Goal: Information Seeking & Learning: Learn about a topic

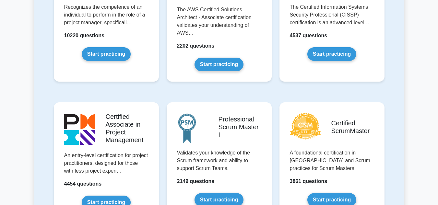
scroll to position [162, 0]
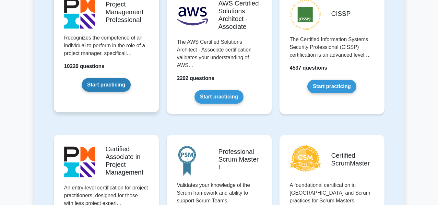
click at [124, 87] on link "Start practicing" at bounding box center [106, 85] width 49 height 14
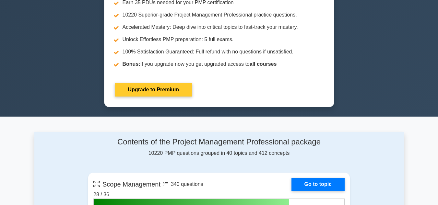
scroll to position [292, 0]
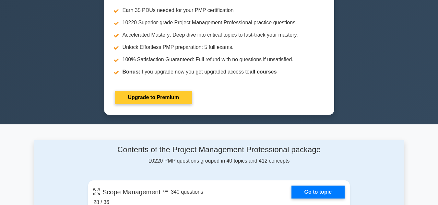
click at [145, 93] on link "Upgrade to Premium" at bounding box center [153, 98] width 77 height 14
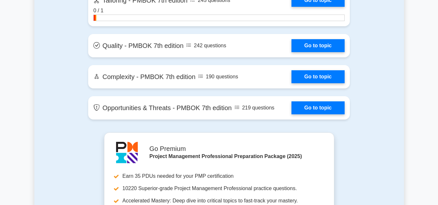
scroll to position [1686, 0]
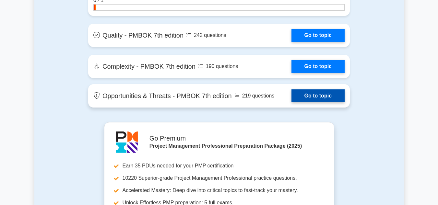
click at [308, 98] on link "Go to topic" at bounding box center [318, 95] width 53 height 13
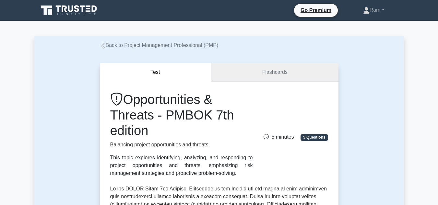
click at [269, 73] on link "Flashcards" at bounding box center [274, 72] width 127 height 18
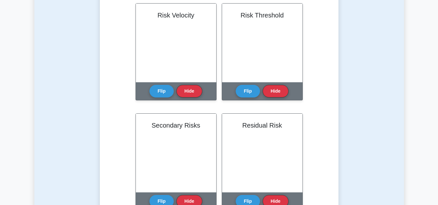
scroll to position [389, 0]
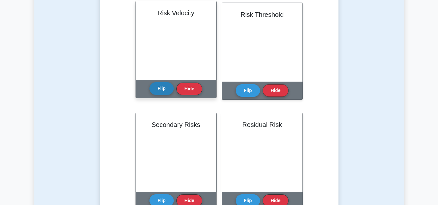
click at [157, 89] on button "Flip" at bounding box center [161, 88] width 24 height 13
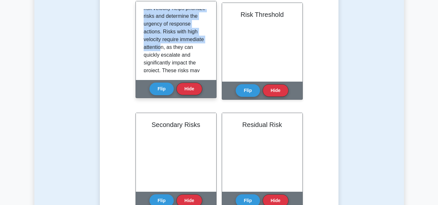
drag, startPoint x: 170, startPoint y: 30, endPoint x: 188, endPoint y: 59, distance: 34.0
click at [188, 59] on p "Risk velocity refers to the speed at which a risk can materialize and impact th…" at bounding box center [175, 101] width 62 height 319
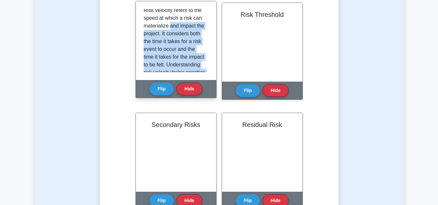
scroll to position [2, 0]
click at [194, 54] on p "Risk velocity refers to the speed at which a risk can materialize and impact th…" at bounding box center [175, 166] width 62 height 319
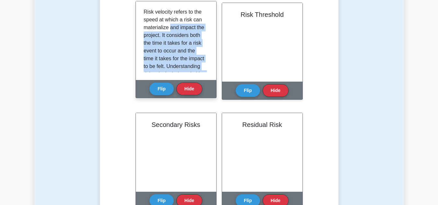
scroll to position [0, 0]
click at [186, 39] on p "Risk velocity refers to the speed at which a risk can materialize and impact th…" at bounding box center [175, 168] width 62 height 319
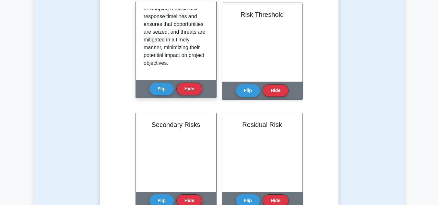
scroll to position [277, 0]
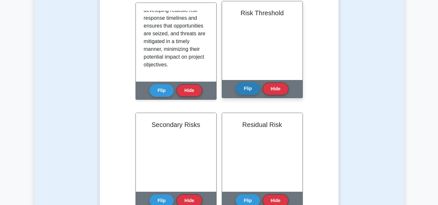
click at [244, 89] on button "Flip" at bounding box center [248, 88] width 24 height 13
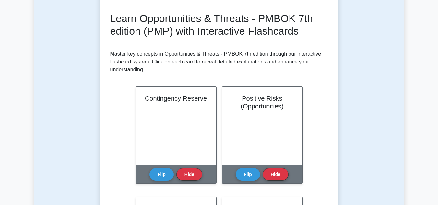
scroll to position [0, 0]
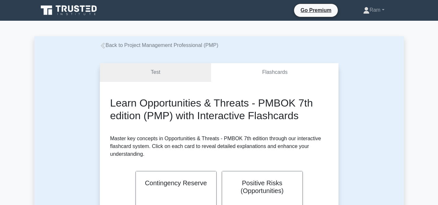
click at [164, 70] on link "Test" at bounding box center [156, 72] width 112 height 18
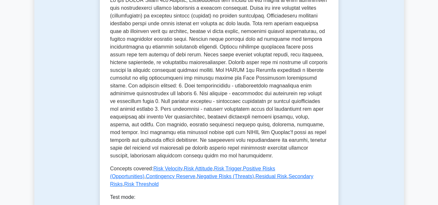
scroll to position [259, 0]
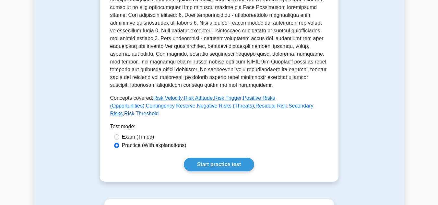
click at [159, 111] on link "Risk Threshold" at bounding box center [141, 114] width 34 height 6
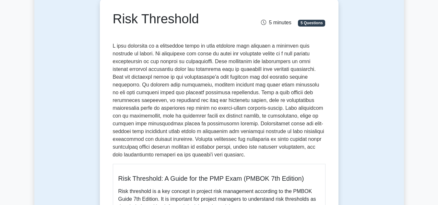
scroll to position [65, 0]
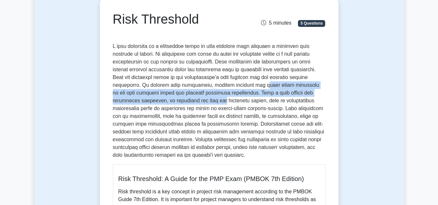
drag, startPoint x: 192, startPoint y: 85, endPoint x: 300, endPoint y: 107, distance: 110.6
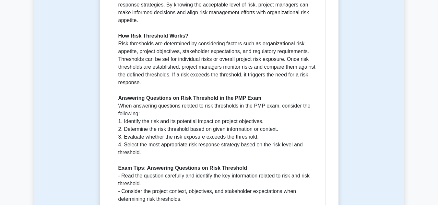
scroll to position [357, 0]
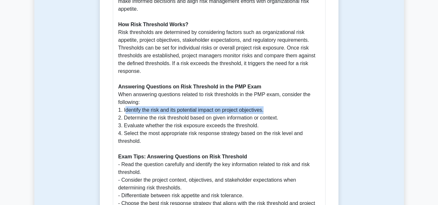
drag, startPoint x: 125, startPoint y: 97, endPoint x: 273, endPoint y: 94, distance: 147.6
click at [273, 94] on p "Risk threshold is a key concept in project risk management according to the PMB…" at bounding box center [219, 79] width 202 height 366
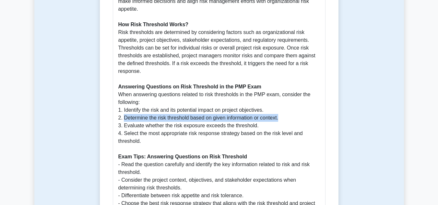
drag, startPoint x: 124, startPoint y: 102, endPoint x: 304, endPoint y: 105, distance: 180.0
click at [289, 106] on p "Risk threshold is a key concept in project risk management according to the PMB…" at bounding box center [219, 79] width 202 height 366
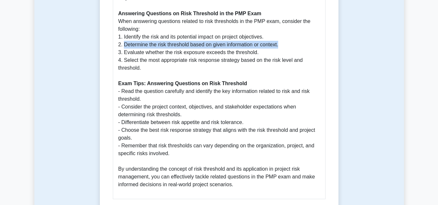
scroll to position [454, 0]
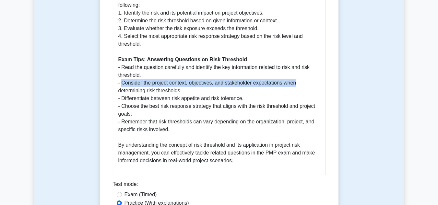
drag, startPoint x: 122, startPoint y: 66, endPoint x: 314, endPoint y: 65, distance: 191.6
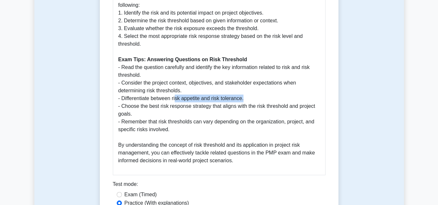
drag, startPoint x: 176, startPoint y: 83, endPoint x: 246, endPoint y: 81, distance: 70.1
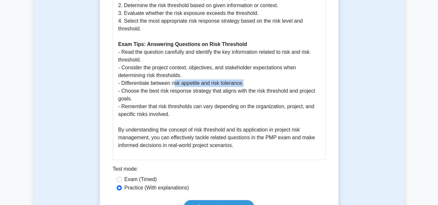
scroll to position [486, 0]
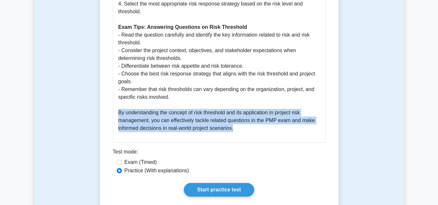
drag, startPoint x: 119, startPoint y: 97, endPoint x: 244, endPoint y: 115, distance: 126.1
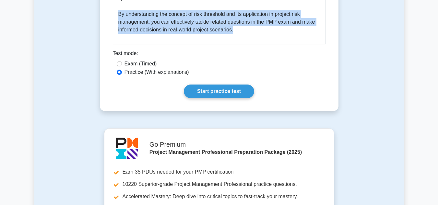
scroll to position [649, 0]
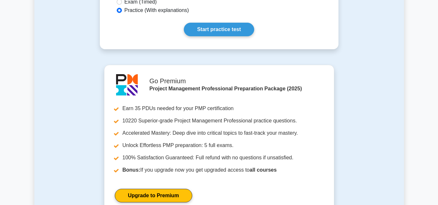
drag, startPoint x: 224, startPoint y: 18, endPoint x: 220, endPoint y: 34, distance: 16.8
click at [224, 23] on link "Start practice test" at bounding box center [219, 30] width 70 height 14
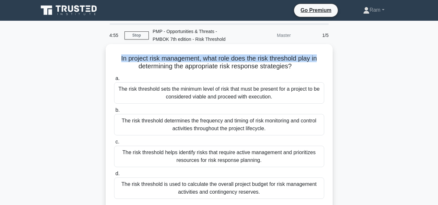
drag, startPoint x: 117, startPoint y: 56, endPoint x: 327, endPoint y: 52, distance: 209.8
click at [327, 52] on div "In project risk management, what role does the risk threshold play in determini…" at bounding box center [219, 131] width 222 height 169
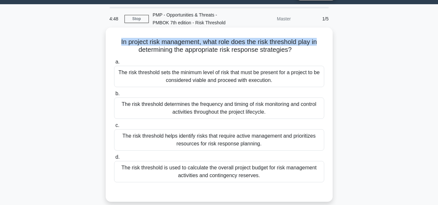
scroll to position [32, 0]
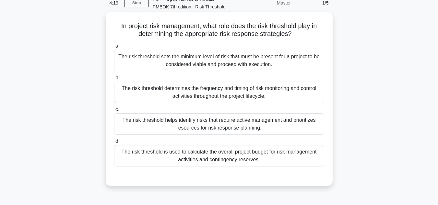
click at [232, 65] on div "The risk threshold sets the minimum level of risk that must be present for a pr…" at bounding box center [219, 60] width 210 height 21
click at [114, 48] on input "a. The risk threshold sets the minimum level of risk that must be present for a…" at bounding box center [114, 46] width 0 height 4
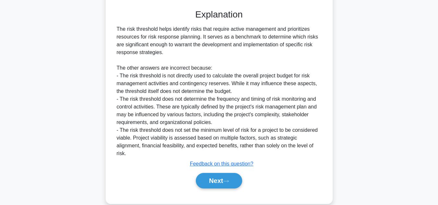
scroll to position [203, 0]
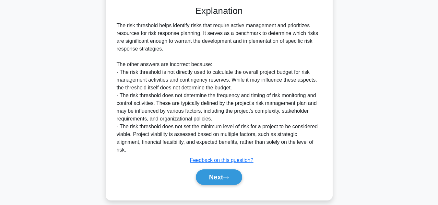
drag, startPoint x: 120, startPoint y: 29, endPoint x: 161, endPoint y: 52, distance: 47.2
click at [161, 52] on div "The risk threshold helps identify risks that require active management and prio…" at bounding box center [219, 88] width 205 height 132
click at [218, 170] on button "Next" at bounding box center [219, 178] width 46 height 16
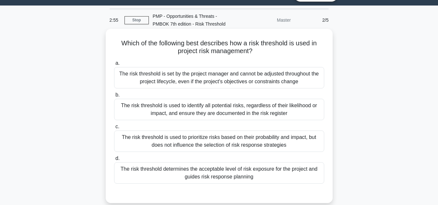
scroll to position [0, 0]
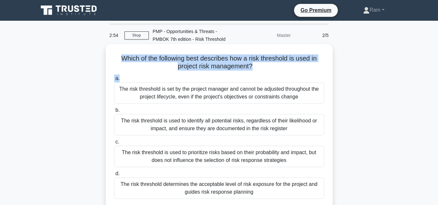
drag, startPoint x: 121, startPoint y: 55, endPoint x: 238, endPoint y: 72, distance: 118.3
click at [238, 72] on div "Which of the following best describes how a risk threshold is used in project r…" at bounding box center [219, 131] width 222 height 169
click at [238, 73] on div "Which of the following best describes how a risk threshold is used in project r…" at bounding box center [219, 131] width 222 height 169
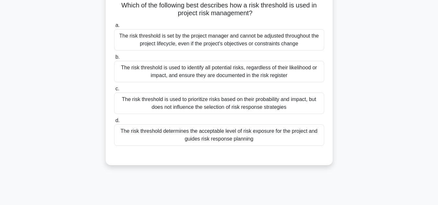
scroll to position [65, 0]
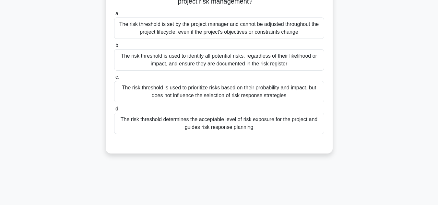
click at [279, 89] on div "The risk threshold is used to prioritize risks based on their probability and i…" at bounding box center [219, 91] width 210 height 21
click at [114, 79] on input "c. The risk threshold is used to prioritize risks based on their probability an…" at bounding box center [114, 77] width 0 height 4
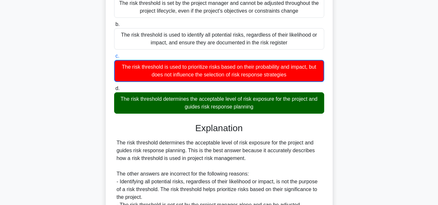
scroll to position [97, 0]
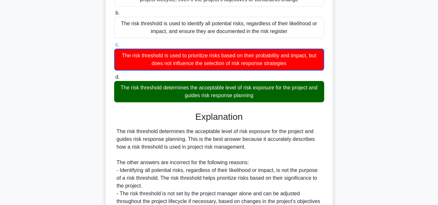
drag, startPoint x: 161, startPoint y: 89, endPoint x: 279, endPoint y: 88, distance: 118.7
click at [274, 88] on div "The risk threshold determines the acceptable level of risk exposure for the pro…" at bounding box center [219, 91] width 210 height 21
drag, startPoint x: 120, startPoint y: 89, endPoint x: 229, endPoint y: 93, distance: 109.0
click at [229, 93] on div "The risk threshold determines the acceptable level of risk exposure for the pro…" at bounding box center [219, 91] width 210 height 21
click at [230, 92] on div "The risk threshold determines the acceptable level of risk exposure for the pro…" at bounding box center [219, 91] width 210 height 21
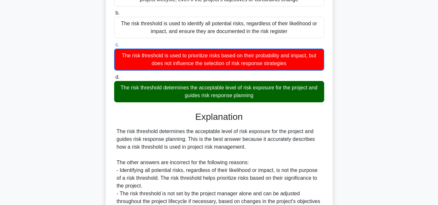
click at [114, 79] on input "d. The risk threshold determines the acceptable level of risk exposure for the …" at bounding box center [114, 77] width 0 height 4
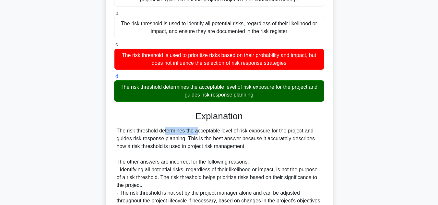
drag, startPoint x: 126, startPoint y: 132, endPoint x: 159, endPoint y: 132, distance: 33.1
click at [158, 132] on div "The risk threshold determines the acceptable level of risk exposure for the pro…" at bounding box center [219, 177] width 205 height 101
copy div "risk threshold"
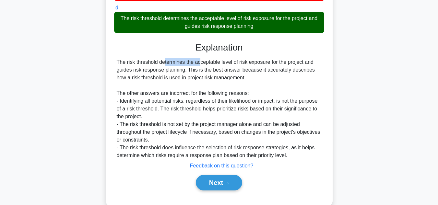
scroll to position [179, 0]
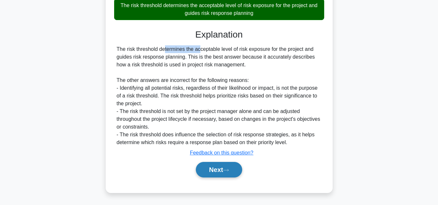
click at [220, 172] on button "Next" at bounding box center [219, 170] width 46 height 16
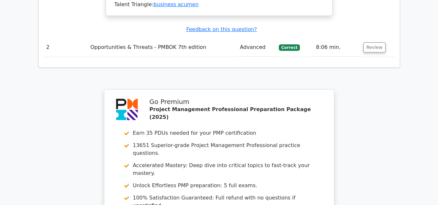
scroll to position [972, 0]
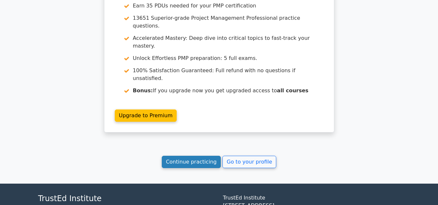
click at [192, 156] on link "Continue practicing" at bounding box center [191, 162] width 59 height 12
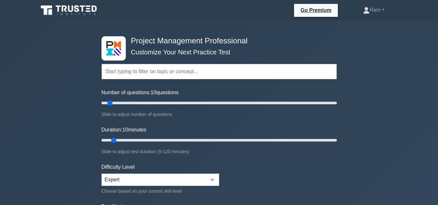
click at [162, 73] on input "text" at bounding box center [218, 72] width 235 height 16
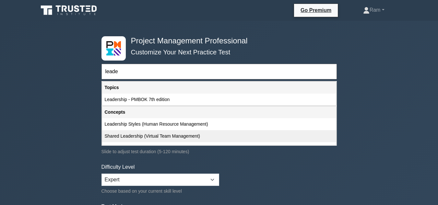
click at [134, 139] on div "Shared Leadership (Virtual Team Management)" at bounding box center [219, 136] width 234 height 12
type input "Shared Leadership (Virtual Team Management)"
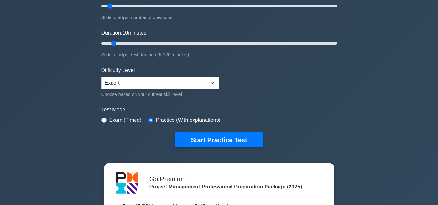
scroll to position [97, 0]
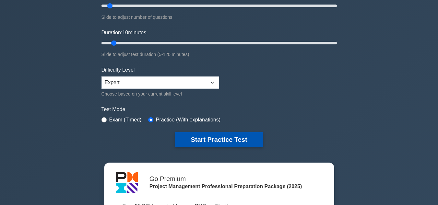
click at [199, 140] on button "Start Practice Test" at bounding box center [219, 139] width 88 height 15
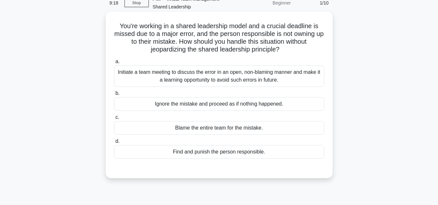
scroll to position [65, 0]
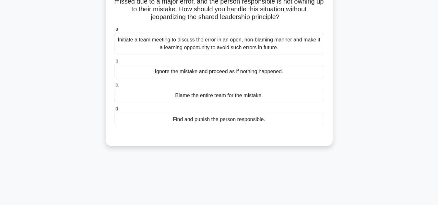
click at [203, 41] on div "Initiate a team meeting to discuss the error in an open, non-blaming manner and…" at bounding box center [219, 43] width 210 height 21
click at [114, 31] on input "a. Initiate a team meeting to discuss the error in an open, non-blaming manner …" at bounding box center [114, 29] width 0 height 4
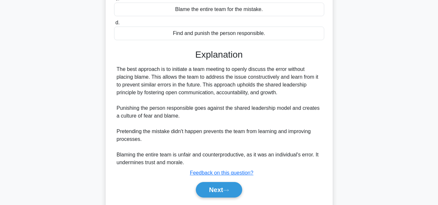
scroll to position [172, 0]
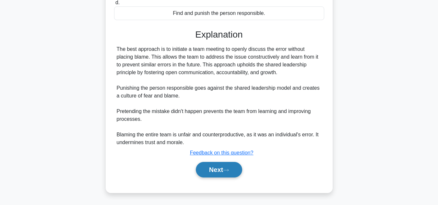
click at [215, 171] on button "Next" at bounding box center [219, 170] width 46 height 16
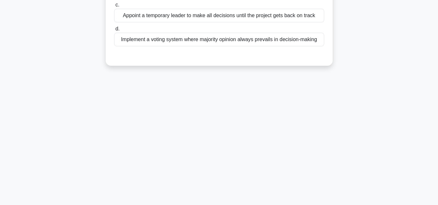
scroll to position [0, 0]
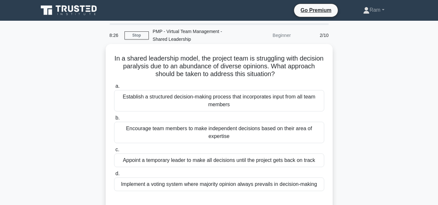
click at [225, 100] on div "Establish a structured decision-making process that incorporates input from all…" at bounding box center [219, 100] width 210 height 21
click at [114, 89] on input "a. Establish a structured decision-making process that incorporates input from …" at bounding box center [114, 86] width 0 height 4
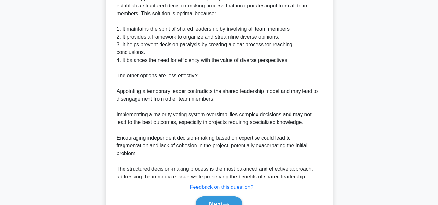
scroll to position [249, 0]
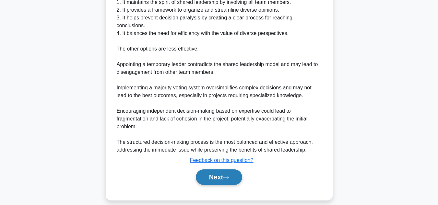
click at [214, 170] on button "Next" at bounding box center [219, 178] width 46 height 16
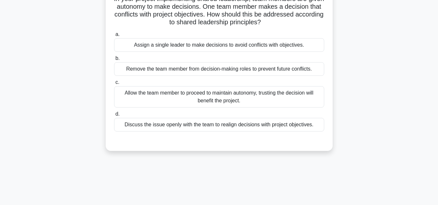
scroll to position [65, 0]
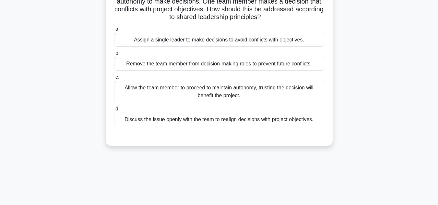
click at [234, 121] on div "Discuss the issue openly with the team to realign decisions with project object…" at bounding box center [219, 120] width 210 height 14
click at [114, 111] on input "d. Discuss the issue openly with the team to realign decisions with project obj…" at bounding box center [114, 109] width 0 height 4
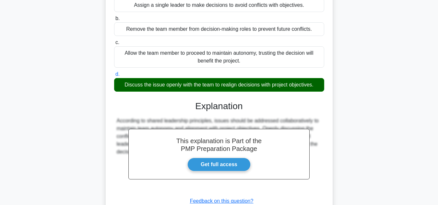
scroll to position [148, 0]
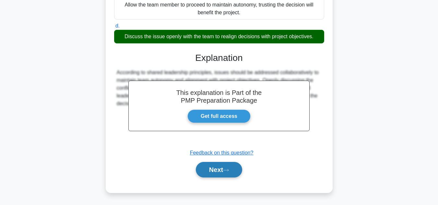
click at [229, 171] on icon at bounding box center [226, 171] width 6 height 4
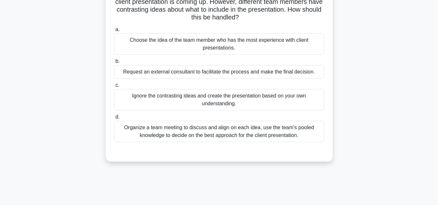
scroll to position [65, 0]
click at [223, 133] on div "Organize a team meeting to discuss and align on each idea, use the team's poole…" at bounding box center [219, 131] width 210 height 21
click at [114, 119] on input "d. Organize a team meeting to discuss and align on each idea, use the team's po…" at bounding box center [114, 117] width 0 height 4
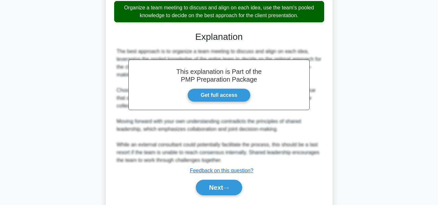
scroll to position [203, 0]
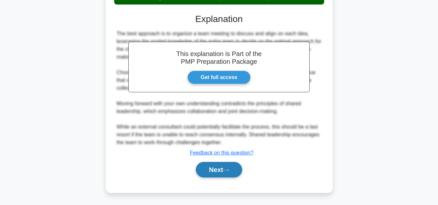
click at [217, 167] on button "Next" at bounding box center [219, 170] width 46 height 16
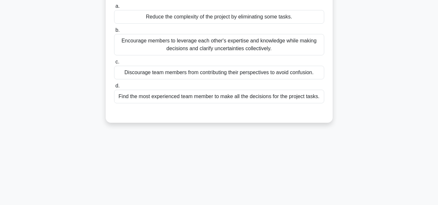
scroll to position [15, 0]
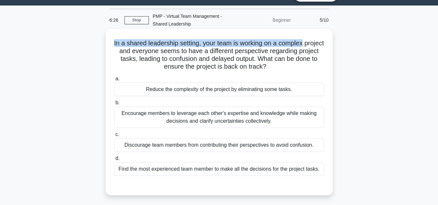
drag, startPoint x: 122, startPoint y: 43, endPoint x: 324, endPoint y: 36, distance: 201.8
click at [324, 36] on div "In a shared leadership setting, your team is working on a complex project and e…" at bounding box center [219, 111] width 222 height 161
click at [232, 46] on h5 "In a shared leadership setting, your team is working on a complex project and e…" at bounding box center [218, 55] width 211 height 32
drag, startPoint x: 213, startPoint y: 44, endPoint x: 236, endPoint y: 46, distance: 23.1
click at [322, 43] on h5 "In a shared leadership setting, your team is working on a complex project and e…" at bounding box center [218, 55] width 211 height 32
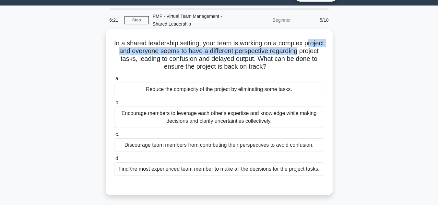
drag, startPoint x: 120, startPoint y: 52, endPoint x: 273, endPoint y: 56, distance: 153.7
click at [322, 52] on h5 "In a shared leadership setting, your team is working on a complex project and e…" at bounding box center [218, 55] width 211 height 32
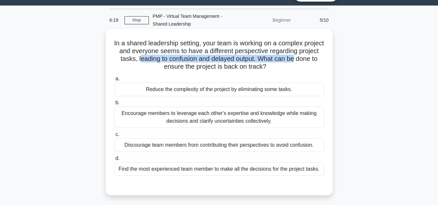
drag, startPoint x: 162, startPoint y: 59, endPoint x: 313, endPoint y: 60, distance: 150.5
click at [319, 58] on h5 "In a shared leadership setting, your team is working on a complex project and e…" at bounding box center [218, 55] width 211 height 32
drag, startPoint x: 153, startPoint y: 69, endPoint x: 251, endPoint y: 69, distance: 98.6
click at [283, 70] on h5 "In a shared leadership setting, your team is working on a complex project and e…" at bounding box center [218, 55] width 211 height 32
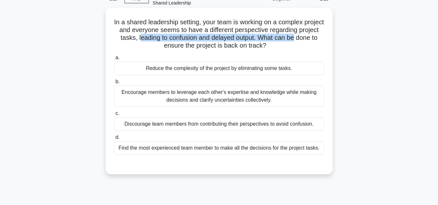
scroll to position [48, 0]
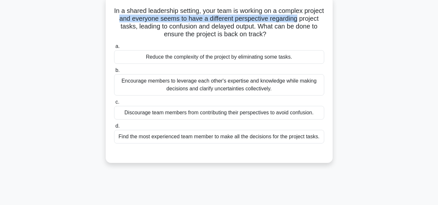
drag, startPoint x: 140, startPoint y: 21, endPoint x: 323, endPoint y: 23, distance: 183.5
click at [323, 22] on h5 "In a shared leadership setting, your team is working on a complex project and e…" at bounding box center [218, 23] width 211 height 32
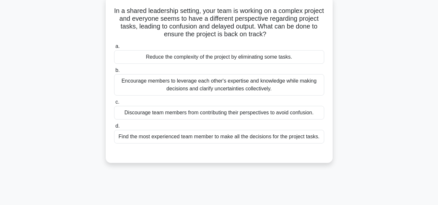
click at [268, 28] on h5 "In a shared leadership setting, your team is working on a complex project and e…" at bounding box center [218, 23] width 211 height 32
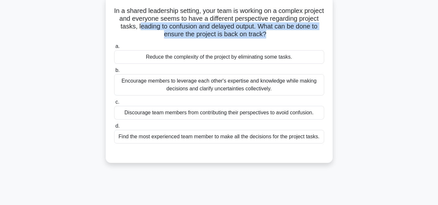
drag, startPoint x: 163, startPoint y: 27, endPoint x: 277, endPoint y: 35, distance: 114.7
click at [277, 35] on h5 "In a shared leadership setting, your team is working on a complex project and e…" at bounding box center [218, 23] width 211 height 32
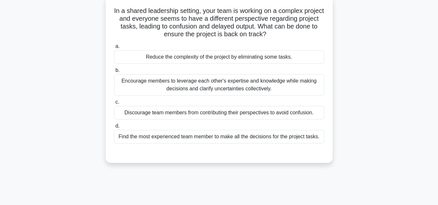
click at [261, 84] on div "Encourage members to leverage each other's expertise and knowledge while making…" at bounding box center [219, 84] width 210 height 21
click at [114, 73] on input "b. Encourage members to leverage each other's expertise and knowledge while mak…" at bounding box center [114, 70] width 0 height 4
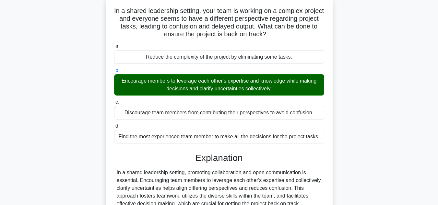
scroll to position [179, 0]
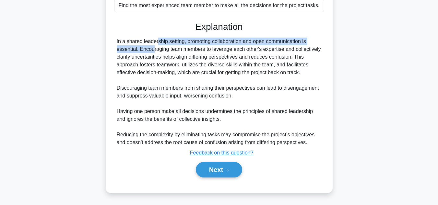
drag, startPoint x: 118, startPoint y: 41, endPoint x: 315, endPoint y: 40, distance: 197.8
click at [315, 40] on div "In a shared leadership setting, promoting collaboration and open communication …" at bounding box center [219, 92] width 205 height 109
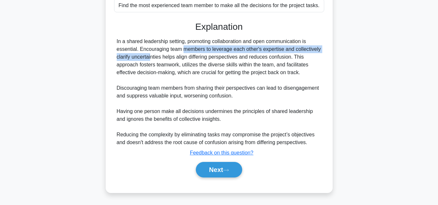
drag, startPoint x: 138, startPoint y: 48, endPoint x: 321, endPoint y: 49, distance: 182.6
click at [321, 49] on div "In a shared leadership setting, promoting collaboration and open communication …" at bounding box center [219, 92] width 205 height 109
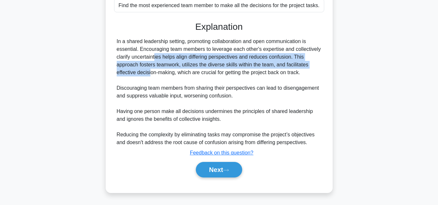
drag, startPoint x: 118, startPoint y: 57, endPoint x: 311, endPoint y: 63, distance: 192.7
click at [311, 63] on div "In a shared leadership setting, promoting collaboration and open communication …" at bounding box center [219, 92] width 205 height 109
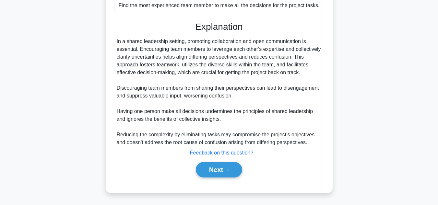
click at [221, 76] on div "In a shared leadership setting, promoting collaboration and open communication …" at bounding box center [219, 92] width 205 height 109
drag, startPoint x: 210, startPoint y: 65, endPoint x: 290, endPoint y: 76, distance: 80.4
click at [290, 76] on div "In a shared leadership setting, promoting collaboration and open communication …" at bounding box center [219, 92] width 205 height 109
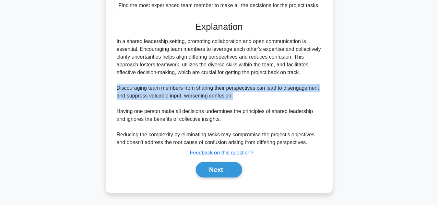
drag, startPoint x: 118, startPoint y: 88, endPoint x: 252, endPoint y: 99, distance: 133.7
click at [252, 99] on div "In a shared leadership setting, promoting collaboration and open communication …" at bounding box center [219, 92] width 205 height 109
click at [207, 170] on button "Next" at bounding box center [219, 170] width 46 height 16
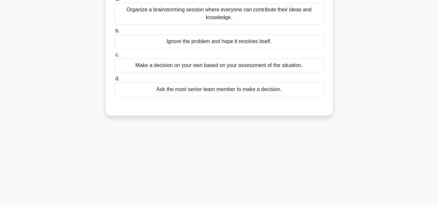
scroll to position [0, 0]
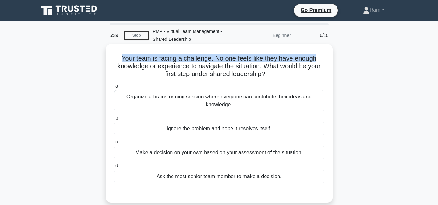
drag, startPoint x: 118, startPoint y: 57, endPoint x: 330, endPoint y: 62, distance: 211.8
click at [330, 62] on div "Your team is facing a challenge. No one feels like they have enough knowledge o…" at bounding box center [219, 124] width 222 height 154
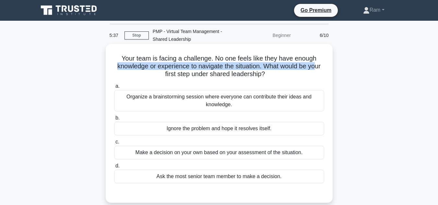
drag, startPoint x: 111, startPoint y: 64, endPoint x: 320, endPoint y: 70, distance: 209.2
click at [320, 70] on div "Your team is facing a challenge. No one feels like they have enough knowledge o…" at bounding box center [219, 124] width 222 height 154
drag, startPoint x: 160, startPoint y: 78, endPoint x: 277, endPoint y: 86, distance: 117.6
click at [295, 79] on div "Your team is facing a challenge. No one feels like they have enough knowledge o…" at bounding box center [219, 124] width 222 height 154
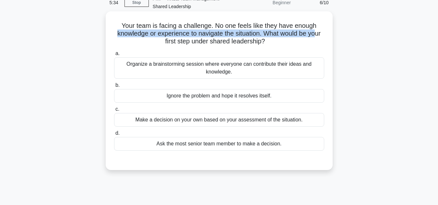
scroll to position [32, 0]
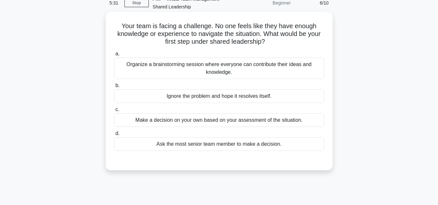
click at [228, 67] on div "Organize a brainstorming session where everyone can contribute their ideas and …" at bounding box center [219, 68] width 210 height 21
click at [114, 56] on input "a. Organize a brainstorming session where everyone can contribute their ideas a…" at bounding box center [114, 54] width 0 height 4
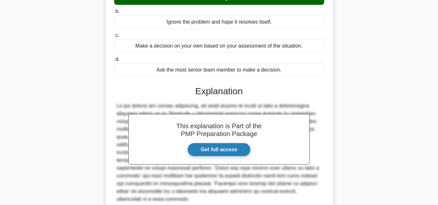
scroll to position [156, 0]
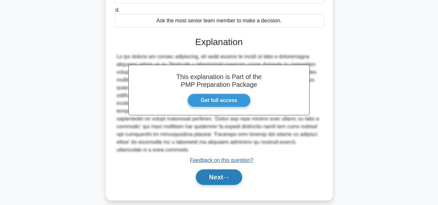
click at [208, 170] on button "Next" at bounding box center [219, 178] width 46 height 16
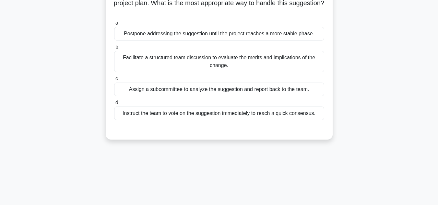
scroll to position [0, 0]
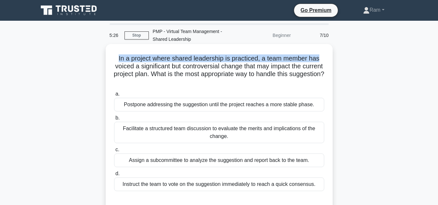
drag, startPoint x: 117, startPoint y: 59, endPoint x: 321, endPoint y: 53, distance: 204.7
click at [321, 53] on div "In a project where shared leadership is practiced, a team member has voiced a s…" at bounding box center [219, 127] width 222 height 161
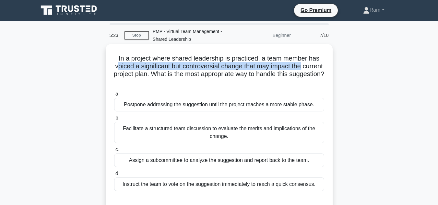
drag, startPoint x: 125, startPoint y: 66, endPoint x: 318, endPoint y: 69, distance: 192.3
click at [318, 69] on h5 "In a project where shared leadership is practiced, a team member has voiced a s…" at bounding box center [218, 70] width 211 height 32
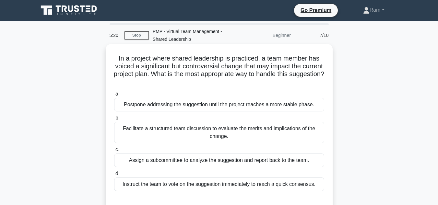
drag, startPoint x: 141, startPoint y: 72, endPoint x: 125, endPoint y: 68, distance: 16.0
click at [141, 72] on h5 "In a project where shared leadership is practiced, a team member has voiced a s…" at bounding box center [218, 70] width 211 height 32
drag, startPoint x: 124, startPoint y: 66, endPoint x: 211, endPoint y: 70, distance: 87.3
click at [211, 70] on h5 "In a project where shared leadership is practiced, a team member has voiced a s…" at bounding box center [218, 70] width 211 height 32
click at [214, 72] on h5 "In a project where shared leadership is practiced, a team member has voiced a s…" at bounding box center [218, 70] width 211 height 32
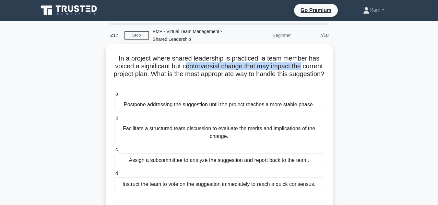
drag, startPoint x: 195, startPoint y: 68, endPoint x: 315, endPoint y: 68, distance: 120.6
click at [315, 68] on h5 "In a project where shared leadership is practiced, a team member has voiced a s…" at bounding box center [218, 70] width 211 height 32
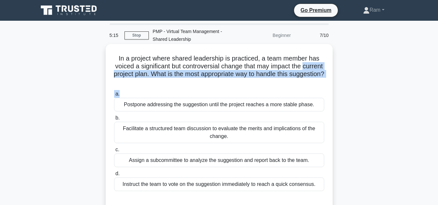
drag, startPoint x: 117, startPoint y: 74, endPoint x: 300, endPoint y: 92, distance: 184.1
click at [332, 89] on div "In a project where shared leadership is practiced, a team member has voiced a s…" at bounding box center [219, 127] width 227 height 167
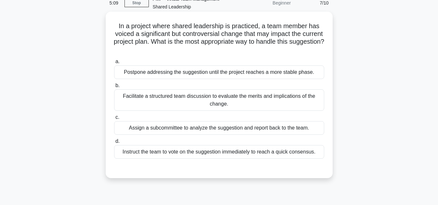
click at [236, 101] on div "Facilitate a structured team discussion to evaluate the merits and implications…" at bounding box center [219, 99] width 210 height 21
click at [114, 88] on input "b. Facilitate a structured team discussion to evaluate the merits and implicati…" at bounding box center [114, 86] width 0 height 4
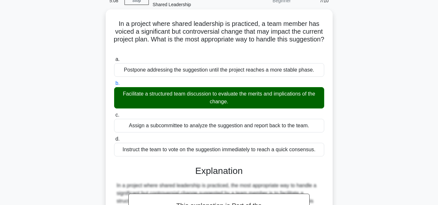
scroll to position [179, 0]
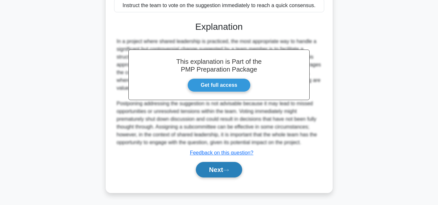
click at [227, 169] on icon at bounding box center [226, 171] width 6 height 4
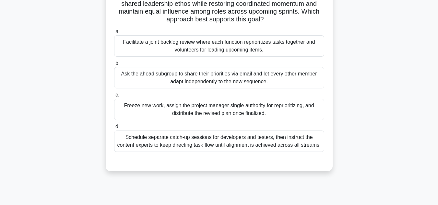
scroll to position [15, 0]
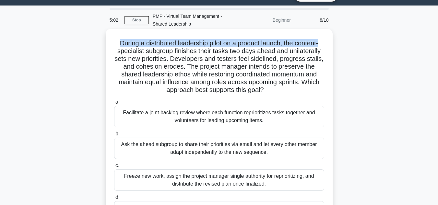
drag, startPoint x: 113, startPoint y: 43, endPoint x: 325, endPoint y: 34, distance: 212.3
click at [325, 34] on div "During a distributed leadership pilot on a product launch, the content-speciali…" at bounding box center [219, 135] width 222 height 208
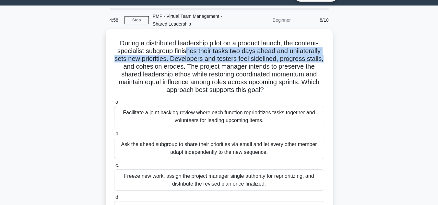
drag, startPoint x: 186, startPoint y: 53, endPoint x: 327, endPoint y: 61, distance: 140.9
click at [327, 61] on div "During a distributed leadership pilot on a product launch, the content-speciali…" at bounding box center [219, 135] width 222 height 208
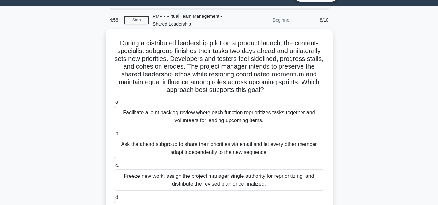
click at [289, 72] on h5 "During a distributed leadership pilot on a product launch, the content-speciali…" at bounding box center [218, 66] width 211 height 55
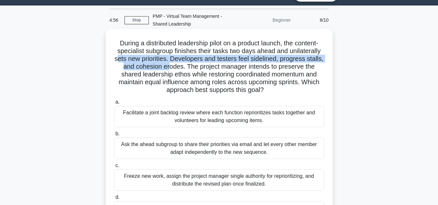
drag, startPoint x: 116, startPoint y: 60, endPoint x: 167, endPoint y: 65, distance: 51.8
click at [167, 65] on h5 "During a distributed leadership pilot on a product launch, the content-speciali…" at bounding box center [218, 66] width 211 height 55
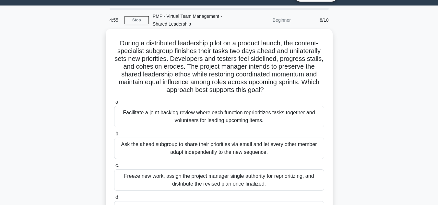
click at [196, 68] on h5 "During a distributed leadership pilot on a product launch, the content-speciali…" at bounding box center [218, 66] width 211 height 55
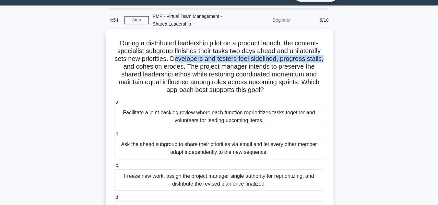
drag, startPoint x: 174, startPoint y: 59, endPoint x: 328, endPoint y: 60, distance: 154.3
click at [328, 60] on div "During a distributed leadership pilot on a product launch, the content-speciali…" at bounding box center [219, 135] width 222 height 208
drag, startPoint x: 125, startPoint y: 66, endPoint x: 206, endPoint y: 62, distance: 81.2
click at [206, 62] on h5 "During a distributed leadership pilot on a product launch, the content-speciali…" at bounding box center [218, 66] width 211 height 55
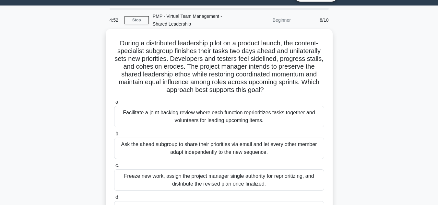
click at [208, 69] on h5 "During a distributed leadership pilot on a product launch, the content-speciali…" at bounding box center [218, 66] width 211 height 55
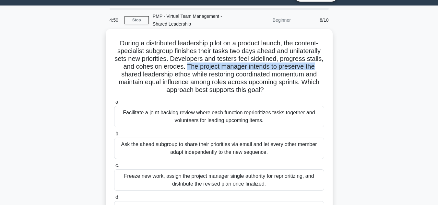
drag, startPoint x: 185, startPoint y: 66, endPoint x: 317, endPoint y: 68, distance: 132.0
click at [317, 68] on h5 "During a distributed leadership pilot on a product launch, the content-speciali…" at bounding box center [218, 66] width 211 height 55
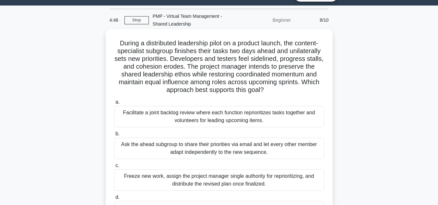
click at [172, 74] on h5 "During a distributed leadership pilot on a product launch, the content-speciali…" at bounding box center [218, 66] width 211 height 55
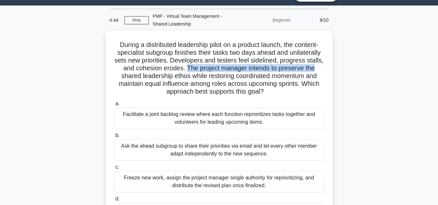
drag, startPoint x: 186, startPoint y: 67, endPoint x: 333, endPoint y: 70, distance: 147.2
click at [333, 70] on div "During a distributed leadership pilot on a product launch, the content-speciali…" at bounding box center [219, 140] width 370 height 221
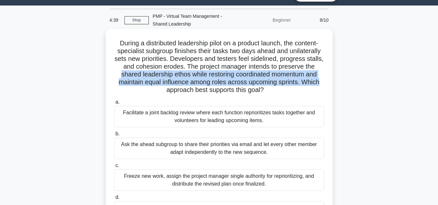
drag, startPoint x: 118, startPoint y: 76, endPoint x: 322, endPoint y: 78, distance: 204.0
click at [322, 78] on h5 "During a distributed leadership pilot on a product launch, the content-speciali…" at bounding box center [218, 66] width 211 height 55
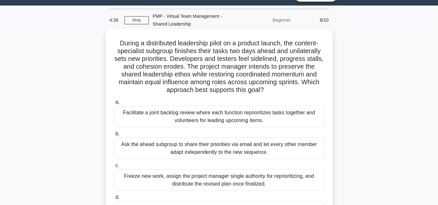
click at [132, 93] on h5 "During a distributed leadership pilot on a product launch, the content-speciali…" at bounding box center [218, 66] width 211 height 55
drag, startPoint x: 146, startPoint y: 83, endPoint x: 303, endPoint y: 94, distance: 158.0
click at [303, 94] on h5 "During a distributed leadership pilot on a product launch, the content-speciali…" at bounding box center [218, 66] width 211 height 55
click at [209, 87] on h5 "During a distributed leadership pilot on a product launch, the content-speciali…" at bounding box center [218, 66] width 211 height 55
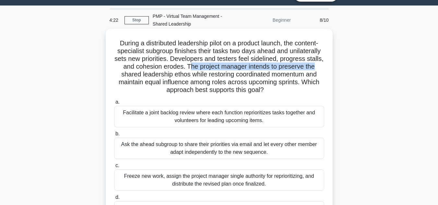
drag, startPoint x: 192, startPoint y: 67, endPoint x: 325, endPoint y: 67, distance: 132.6
click at [325, 67] on h5 "During a distributed leadership pilot on a product launch, the content-speciali…" at bounding box center [218, 66] width 211 height 55
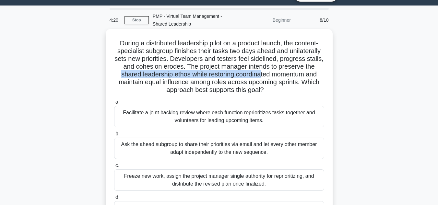
drag, startPoint x: 116, startPoint y: 76, endPoint x: 261, endPoint y: 75, distance: 145.6
click at [261, 75] on h5 "During a distributed leadership pilot on a product launch, the content-speciali…" at bounding box center [218, 66] width 211 height 55
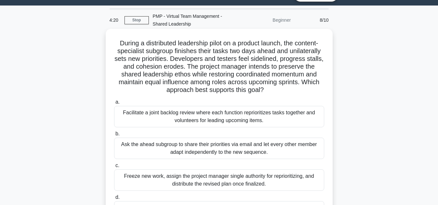
click at [238, 82] on h5 "During a distributed leadership pilot on a product launch, the content-speciali…" at bounding box center [218, 66] width 211 height 55
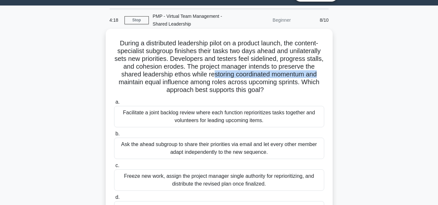
drag, startPoint x: 214, startPoint y: 78, endPoint x: 319, endPoint y: 72, distance: 105.6
click at [319, 72] on h5 "During a distributed leadership pilot on a product launch, the content-speciali…" at bounding box center [218, 66] width 211 height 55
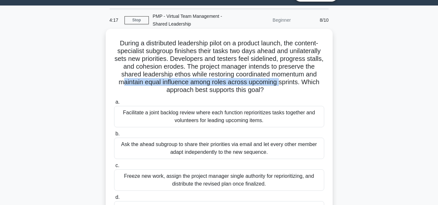
drag, startPoint x: 123, startPoint y: 85, endPoint x: 280, endPoint y: 81, distance: 156.7
click at [280, 81] on h5 "During a distributed leadership pilot on a product launch, the content-speciali…" at bounding box center [218, 66] width 211 height 55
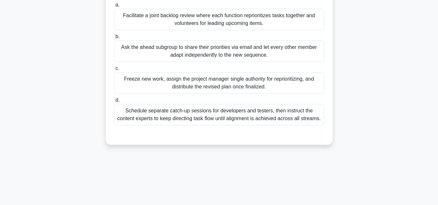
scroll to position [80, 0]
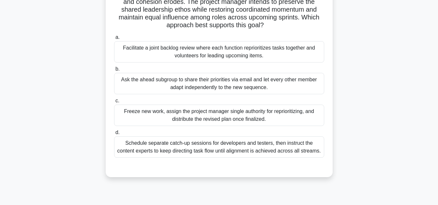
click at [238, 35] on label "a. Facilitate a joint backlog review where each function reprioritizes tasks to…" at bounding box center [219, 47] width 210 height 29
click at [114, 35] on input "a. Facilitate a joint backlog review where each function reprioritizes tasks to…" at bounding box center [114, 37] width 0 height 4
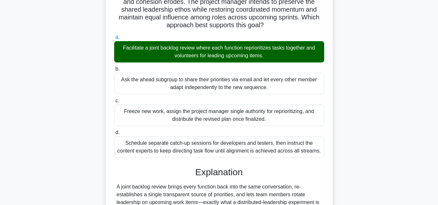
drag, startPoint x: 166, startPoint y: 26, endPoint x: 278, endPoint y: 26, distance: 111.9
click at [278, 26] on h5 "During a distributed leadership pilot on a product launch, the content-speciali…" at bounding box center [218, 1] width 211 height 55
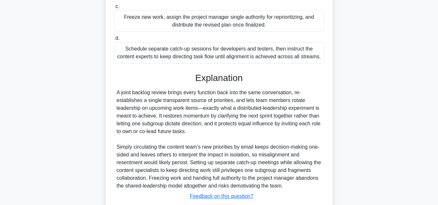
scroll to position [177, 0]
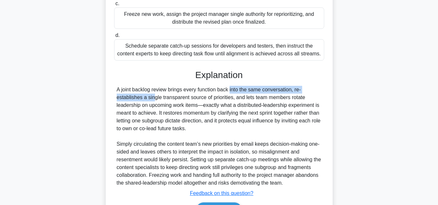
drag, startPoint x: 192, startPoint y: 92, endPoint x: 318, endPoint y: 92, distance: 126.1
click at [318, 92] on div "A joint backlog review brings every function back into the same conversation, r…" at bounding box center [219, 136] width 205 height 101
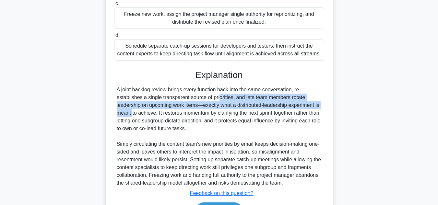
drag, startPoint x: 181, startPoint y: 99, endPoint x: 297, endPoint y: 105, distance: 116.2
click at [297, 105] on div "A joint backlog review brings every function back into the same conversation, r…" at bounding box center [219, 136] width 205 height 101
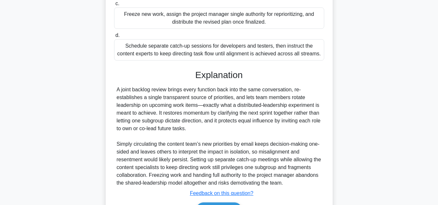
click at [276, 116] on div "A joint backlog review brings every function back into the same conversation, r…" at bounding box center [219, 136] width 205 height 101
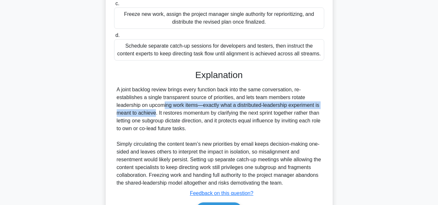
drag, startPoint x: 120, startPoint y: 106, endPoint x: 326, endPoint y: 103, distance: 206.6
click at [326, 103] on div "During a distributed leadership pilot on a product launch, the content-speciali…" at bounding box center [219, 50] width 222 height 362
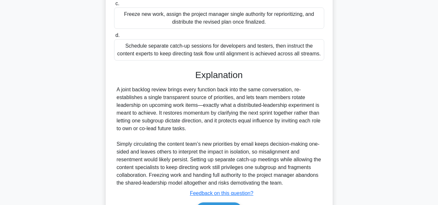
click at [206, 117] on div "A joint backlog review brings every function back into the same conversation, r…" at bounding box center [219, 136] width 205 height 101
drag, startPoint x: 206, startPoint y: 107, endPoint x: 330, endPoint y: 104, distance: 124.5
click at [330, 104] on div "During a distributed leadership pilot on a product launch, the content-speciali…" at bounding box center [219, 50] width 227 height 367
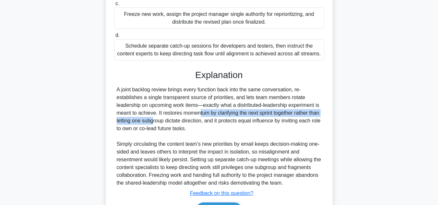
drag, startPoint x: 159, startPoint y: 115, endPoint x: 320, endPoint y: 116, distance: 161.5
click at [320, 116] on div "A joint backlog review brings every function back into the same conversation, r…" at bounding box center [219, 136] width 205 height 101
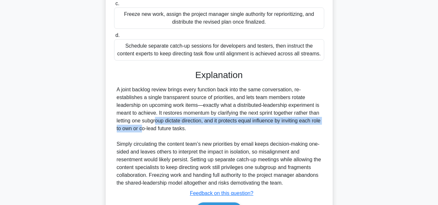
drag, startPoint x: 117, startPoint y: 123, endPoint x: 318, endPoint y: 121, distance: 201.0
click at [318, 121] on div "A joint backlog review brings every function back into the same conversation, r…" at bounding box center [219, 136] width 205 height 101
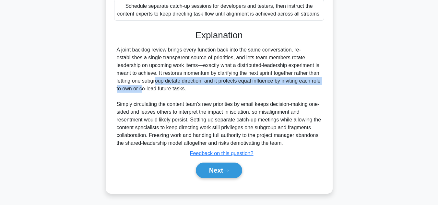
scroll to position [218, 0]
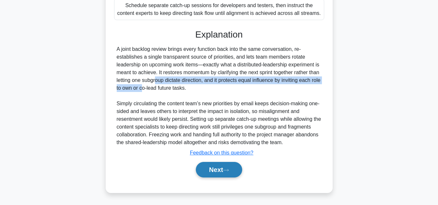
click at [223, 169] on button "Next" at bounding box center [219, 170] width 46 height 16
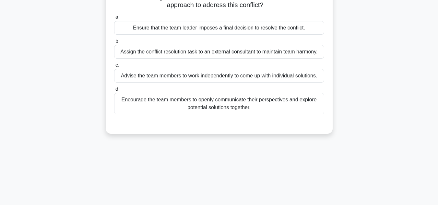
scroll to position [15, 0]
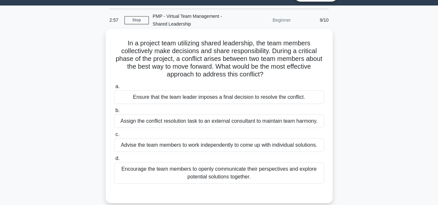
click at [220, 175] on div "Encourage the team members to openly communicate their perspectives and explore…" at bounding box center [219, 172] width 210 height 21
click at [114, 161] on input "d. Encourage the team members to openly communicate their perspectives and expl…" at bounding box center [114, 159] width 0 height 4
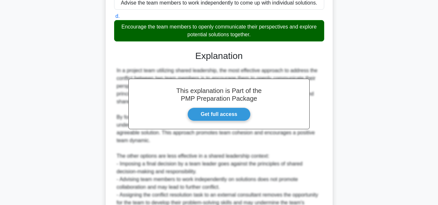
scroll to position [226, 0]
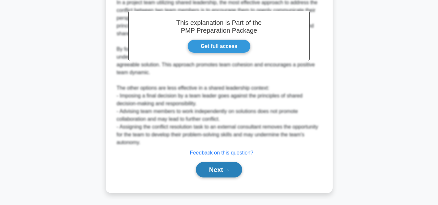
click at [222, 174] on button "Next" at bounding box center [219, 170] width 46 height 16
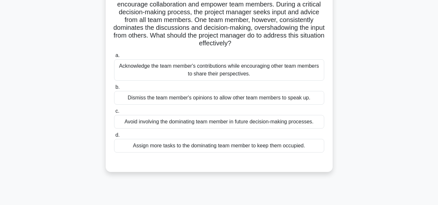
scroll to position [65, 0]
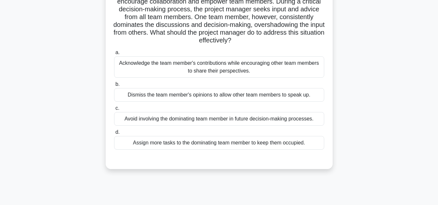
click at [234, 72] on div "Acknowledge the team member's contributions while encouraging other team member…" at bounding box center [219, 66] width 210 height 21
click at [114, 55] on input "a. Acknowledge the team member's contributions while encouraging other team mem…" at bounding box center [114, 53] width 0 height 4
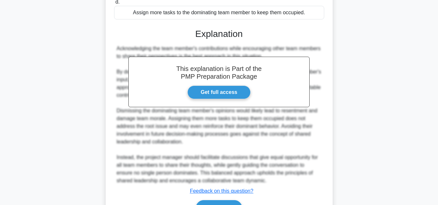
scroll to position [234, 0]
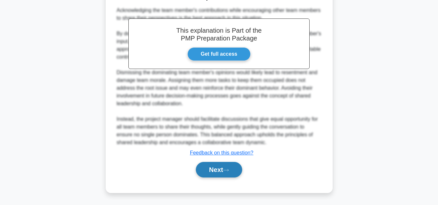
click at [227, 172] on icon at bounding box center [226, 171] width 6 height 4
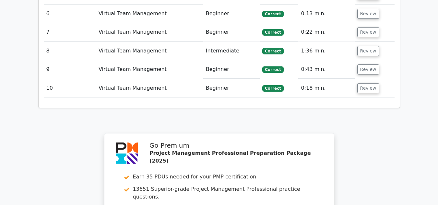
scroll to position [1038, 0]
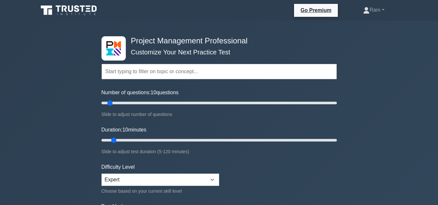
click at [181, 69] on input "text" at bounding box center [218, 72] width 235 height 16
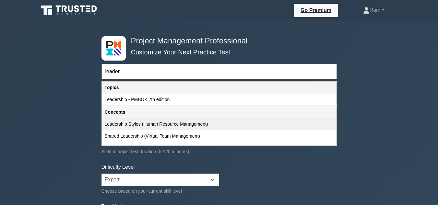
click at [155, 126] on div "Leadership Styles (Human Resource Management)" at bounding box center [219, 124] width 234 height 12
type input "Leadership Styles (Human Resource Management)"
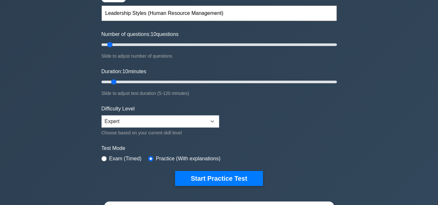
scroll to position [65, 0]
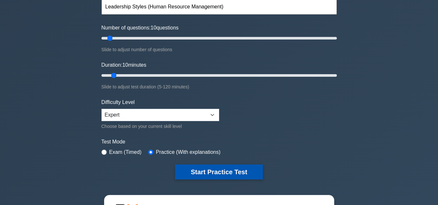
click at [196, 172] on button "Start Practice Test" at bounding box center [219, 172] width 88 height 15
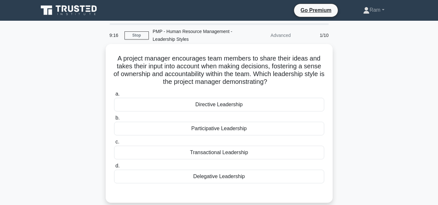
drag, startPoint x: 270, startPoint y: 77, endPoint x: 303, endPoint y: 88, distance: 34.8
click at [303, 88] on div "A project manager encourages team members to share their ideas and takes their …" at bounding box center [219, 124] width 222 height 154
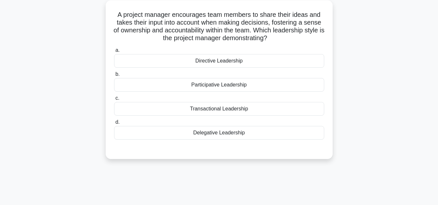
scroll to position [32, 0]
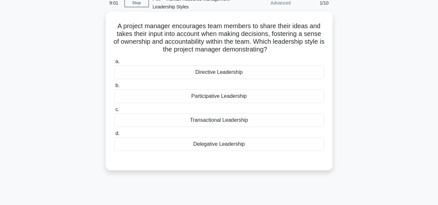
drag, startPoint x: 239, startPoint y: 96, endPoint x: 238, endPoint y: 103, distance: 7.5
click at [239, 96] on div "Participative Leadership" at bounding box center [219, 96] width 210 height 14
click at [114, 88] on input "b. Participative Leadership" at bounding box center [114, 86] width 0 height 4
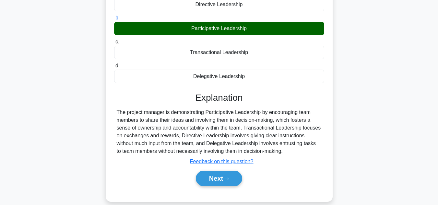
scroll to position [145, 0]
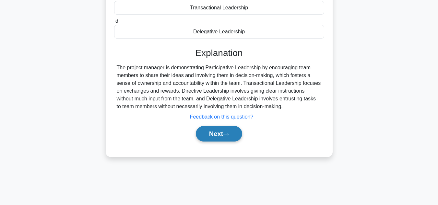
click at [216, 133] on button "Next" at bounding box center [219, 134] width 46 height 16
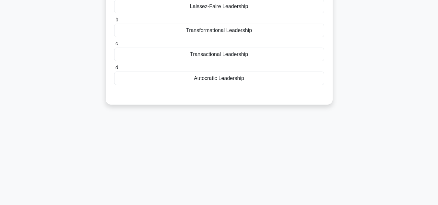
scroll to position [15, 0]
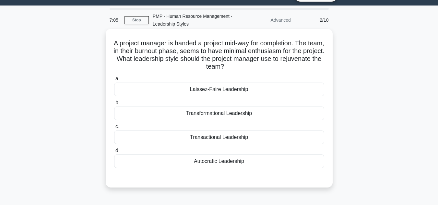
click at [204, 114] on div "Transformational Leadership" at bounding box center [219, 114] width 210 height 14
click at [114, 105] on input "b. Transformational Leadership" at bounding box center [114, 103] width 0 height 4
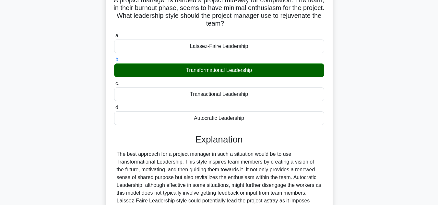
scroll to position [145, 0]
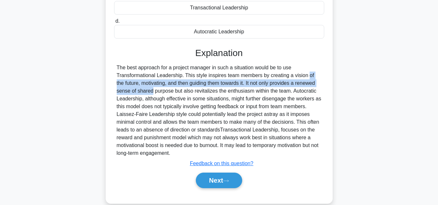
drag, startPoint x: 270, startPoint y: 75, endPoint x: 300, endPoint y: 85, distance: 31.1
click at [306, 80] on div "The best approach for a project manager in such a situation would be to use Tra…" at bounding box center [219, 110] width 205 height 93
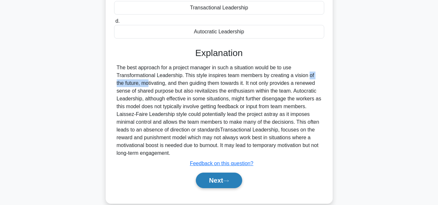
click at [220, 181] on button "Next" at bounding box center [219, 181] width 46 height 16
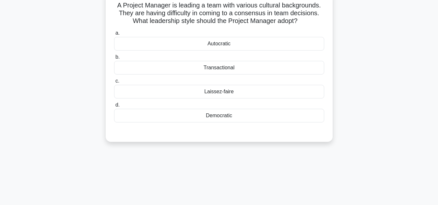
scroll to position [0, 0]
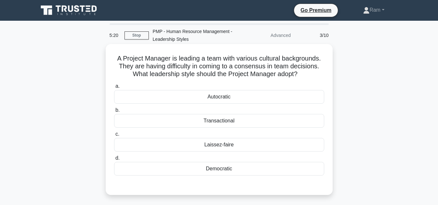
click at [236, 171] on div "Democratic" at bounding box center [219, 169] width 210 height 14
click at [114, 161] on input "d. Democratic" at bounding box center [114, 158] width 0 height 4
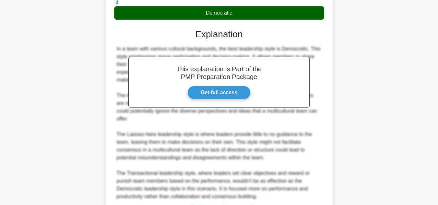
scroll to position [195, 0]
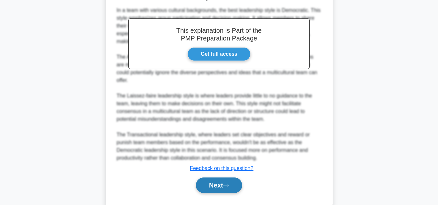
click at [205, 185] on button "Next" at bounding box center [219, 186] width 46 height 16
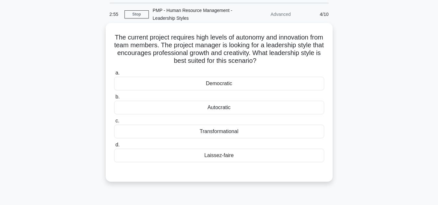
scroll to position [32, 0]
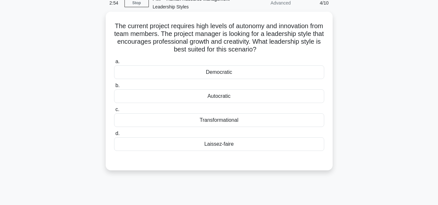
click at [253, 95] on div "Autocratic" at bounding box center [219, 96] width 210 height 14
click at [114, 88] on input "b. Autocratic" at bounding box center [114, 86] width 0 height 4
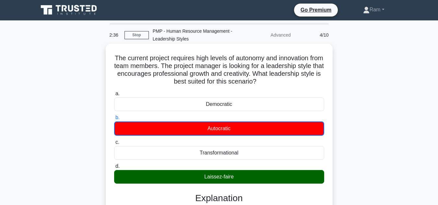
scroll to position [0, 0]
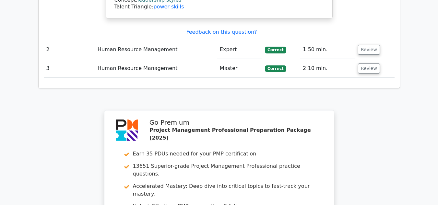
scroll to position [713, 0]
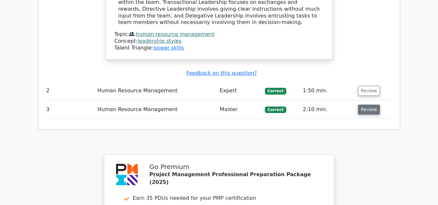
click at [365, 105] on button "Review" at bounding box center [369, 110] width 22 height 10
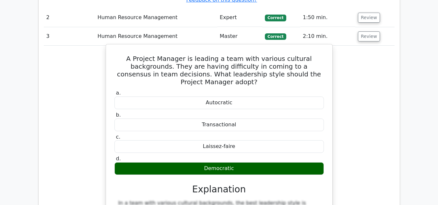
scroll to position [746, 0]
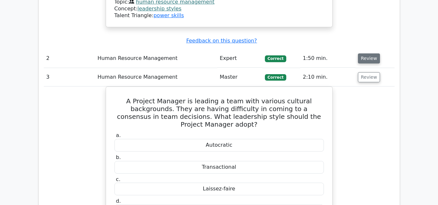
click at [372, 54] on button "Review" at bounding box center [369, 59] width 22 height 10
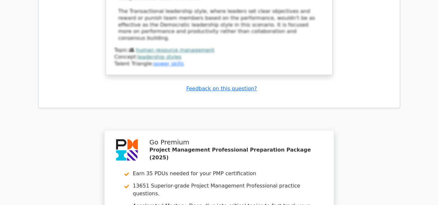
scroll to position [1524, 0]
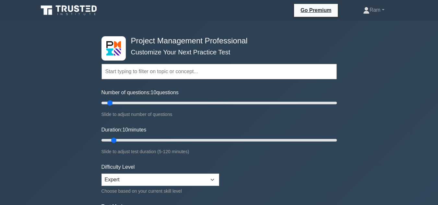
click at [183, 74] on input "text" at bounding box center [218, 72] width 235 height 16
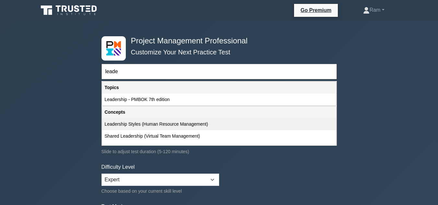
click at [136, 123] on div "Leadership Styles (Human Resource Management)" at bounding box center [219, 124] width 234 height 12
type input "Leadership Styles (Human Resource Management)"
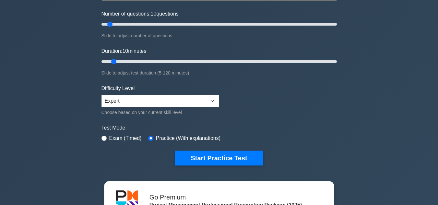
scroll to position [162, 0]
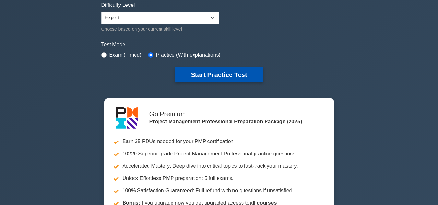
click at [192, 77] on button "Start Practice Test" at bounding box center [219, 74] width 88 height 15
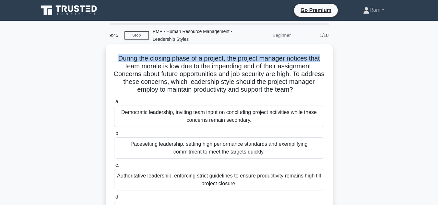
drag, startPoint x: 105, startPoint y: 58, endPoint x: 331, endPoint y: 63, distance: 226.4
click at [333, 57] on div "During the closing phase of a project, the project manager notices that team mo…" at bounding box center [219, 149] width 370 height 206
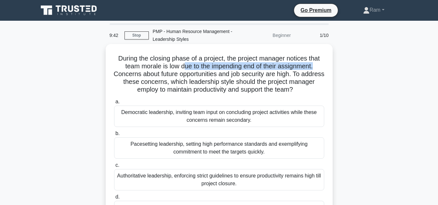
drag, startPoint x: 181, startPoint y: 67, endPoint x: 324, endPoint y: 65, distance: 142.4
click at [324, 65] on h5 "During the closing phase of a project, the project manager notices that team mo…" at bounding box center [218, 74] width 211 height 40
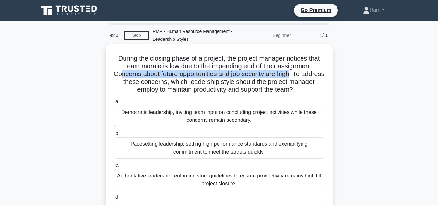
drag, startPoint x: 132, startPoint y: 74, endPoint x: 304, endPoint y: 76, distance: 172.2
click at [304, 76] on h5 "During the closing phase of a project, the project manager notices that team mo…" at bounding box center [218, 74] width 211 height 40
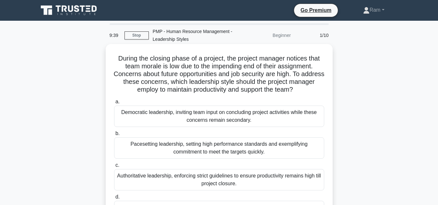
click at [274, 81] on h5 "During the closing phase of a project, the project manager notices that team mo…" at bounding box center [218, 74] width 211 height 40
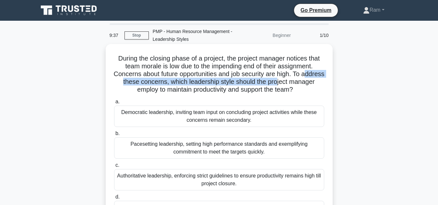
drag, startPoint x: 125, startPoint y: 82, endPoint x: 303, endPoint y: 85, distance: 177.4
click at [303, 85] on h5 "During the closing phase of a project, the project manager notices that team mo…" at bounding box center [218, 74] width 211 height 40
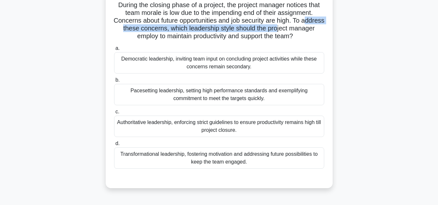
scroll to position [65, 0]
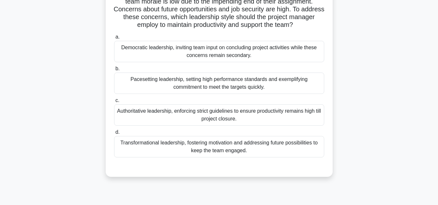
click at [270, 144] on div "Transformational leadership, fostering motivation and addressing future possibi…" at bounding box center [219, 146] width 210 height 21
click at [114, 135] on input "d. Transformational leadership, fostering motivation and addressing future poss…" at bounding box center [114, 132] width 0 height 4
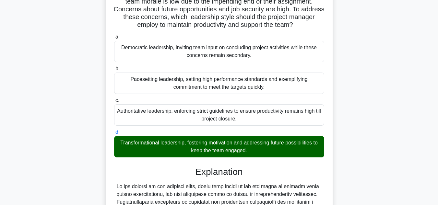
scroll to position [210, 0]
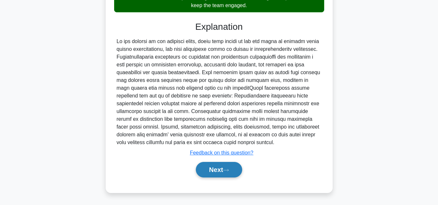
click at [232, 171] on button "Next" at bounding box center [219, 170] width 46 height 16
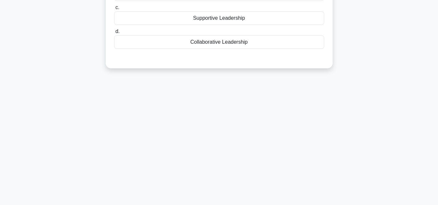
scroll to position [0, 0]
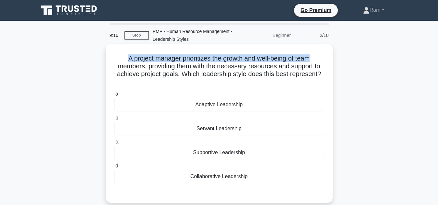
drag, startPoint x: 123, startPoint y: 58, endPoint x: 311, endPoint y: 60, distance: 188.1
click at [321, 58] on h5 "A project manager prioritizes the growth and well-being of team members, provid…" at bounding box center [218, 70] width 211 height 32
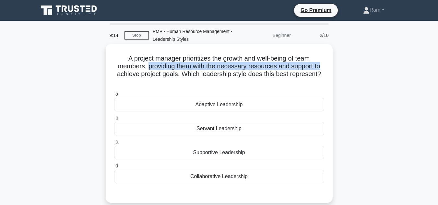
drag, startPoint x: 147, startPoint y: 68, endPoint x: 323, endPoint y: 67, distance: 176.1
click at [323, 67] on h5 "A project manager prioritizes the growth and well-being of team members, provid…" at bounding box center [218, 70] width 211 height 32
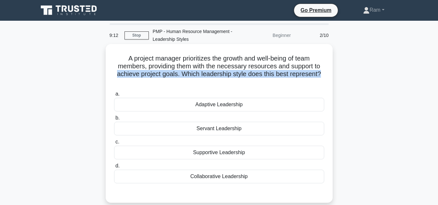
drag, startPoint x: 110, startPoint y: 74, endPoint x: 328, endPoint y: 80, distance: 218.3
click at [332, 75] on div "A project manager prioritizes the growth and well-being of team members, provid…" at bounding box center [219, 123] width 227 height 159
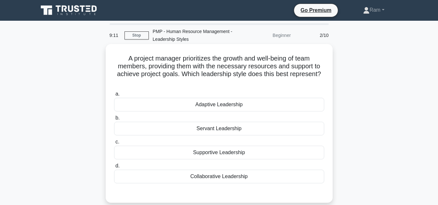
click at [222, 131] on div "Servant Leadership" at bounding box center [219, 129] width 210 height 14
click at [227, 130] on div "Servant Leadership" at bounding box center [219, 129] width 210 height 14
click at [114, 120] on input "b. Servant Leadership" at bounding box center [114, 118] width 0 height 4
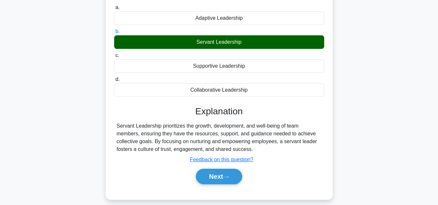
scroll to position [15, 0]
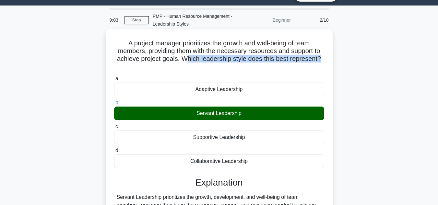
drag, startPoint x: 185, startPoint y: 60, endPoint x: 326, endPoint y: 62, distance: 140.7
click at [326, 62] on div "A project manager prioritizes the growth and well-being of team members, provid…" at bounding box center [219, 149] width 222 height 237
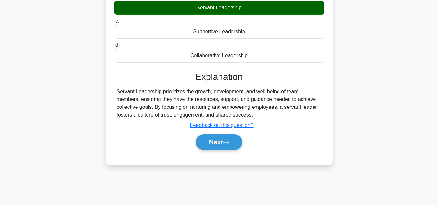
scroll to position [145, 0]
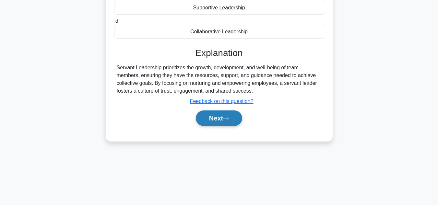
click at [233, 120] on button "Next" at bounding box center [219, 119] width 46 height 16
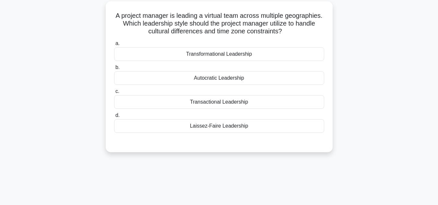
scroll to position [0, 0]
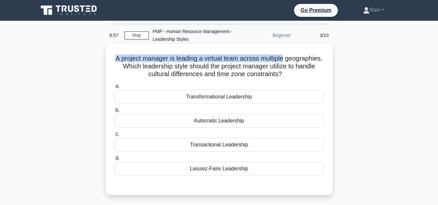
drag, startPoint x: 132, startPoint y: 58, endPoint x: 266, endPoint y: 68, distance: 133.9
click at [309, 60] on h5 "A project manager is leading a virtual team across multiple geographies. Which …" at bounding box center [218, 66] width 211 height 24
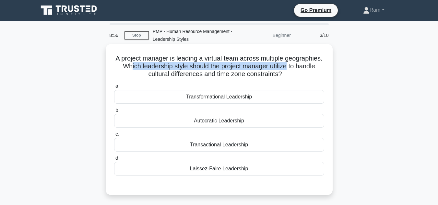
drag, startPoint x: 165, startPoint y: 67, endPoint x: 313, endPoint y: 68, distance: 147.2
click at [326, 65] on div "A project manager is leading a virtual team across multiple geographies. Which …" at bounding box center [219, 120] width 222 height 146
drag, startPoint x: 142, startPoint y: 74, endPoint x: 323, endPoint y: 86, distance: 181.4
click at [338, 80] on div "A project manager is leading a virtual team across multiple geographies. Which …" at bounding box center [219, 125] width 370 height 159
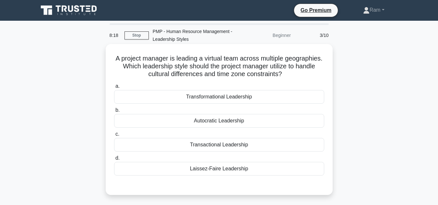
click at [262, 145] on div "Transactional Leadership" at bounding box center [219, 145] width 210 height 14
click at [114, 137] on input "c. Transactional Leadership" at bounding box center [114, 134] width 0 height 4
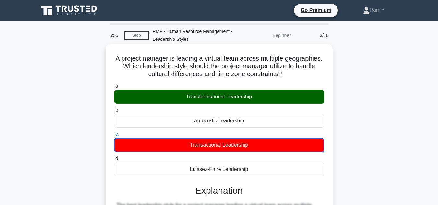
scroll to position [149, 0]
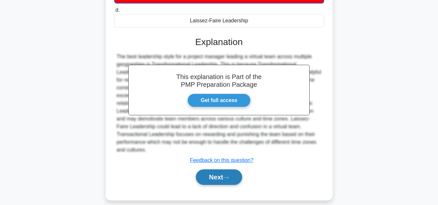
click at [217, 170] on button "Next" at bounding box center [219, 178] width 46 height 16
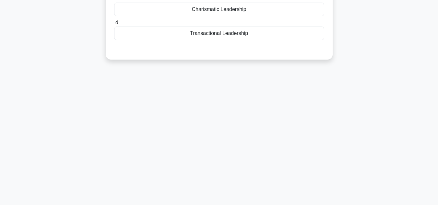
scroll to position [0, 0]
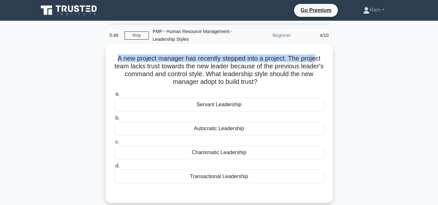
drag, startPoint x: 116, startPoint y: 59, endPoint x: 248, endPoint y: 72, distance: 132.6
click at [317, 59] on h5 "A new project manager has recently stepped into a project. The project team lac…" at bounding box center [218, 70] width 211 height 32
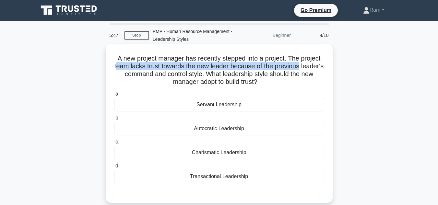
drag, startPoint x: 128, startPoint y: 69, endPoint x: 329, endPoint y: 64, distance: 200.5
click at [329, 64] on div "A new project manager has recently stepped into a project. The project team lac…" at bounding box center [219, 124] width 222 height 154
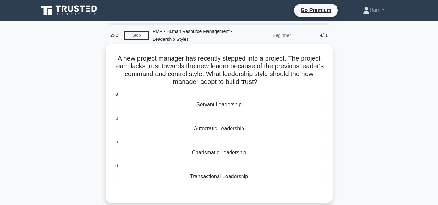
click at [280, 103] on div "Servant Leadership" at bounding box center [219, 105] width 210 height 14
click at [114, 96] on input "a. Servant Leadership" at bounding box center [114, 94] width 0 height 4
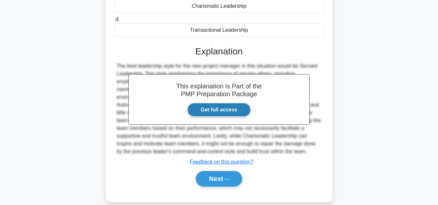
scroll to position [156, 0]
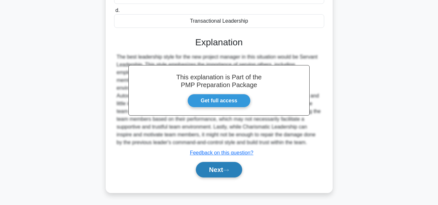
click at [209, 165] on button "Next" at bounding box center [219, 170] width 46 height 16
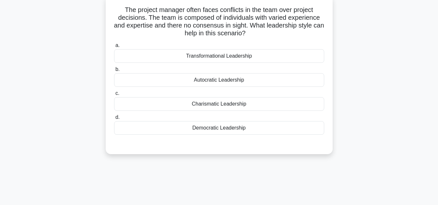
scroll to position [0, 0]
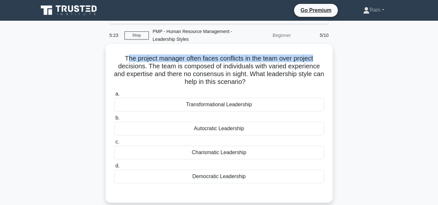
drag, startPoint x: 124, startPoint y: 58, endPoint x: 172, endPoint y: 70, distance: 49.5
click at [326, 56] on div "The project manager often faces conflicts in the team over project decisions. T…" at bounding box center [219, 124] width 222 height 154
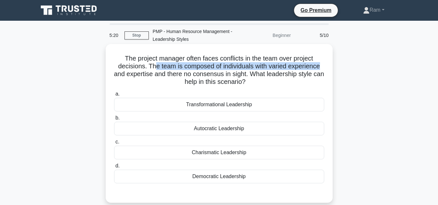
drag, startPoint x: 152, startPoint y: 68, endPoint x: 326, endPoint y: 64, distance: 173.9
click at [326, 64] on div "The project manager often faces conflicts in the team over project decisions. T…" at bounding box center [219, 124] width 222 height 154
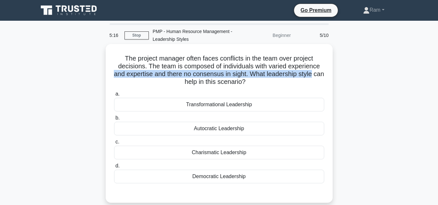
drag, startPoint x: 120, startPoint y: 75, endPoint x: 324, endPoint y: 77, distance: 203.6
click at [324, 77] on h5 "The project manager often faces conflicts in the team over project decisions. T…" at bounding box center [218, 70] width 211 height 32
drag, startPoint x: 188, startPoint y: 82, endPoint x: 197, endPoint y: 74, distance: 11.7
click at [257, 83] on h5 "The project manager often faces conflicts in the team over project decisions. T…" at bounding box center [218, 70] width 211 height 32
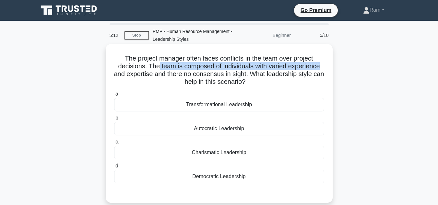
drag, startPoint x: 157, startPoint y: 66, endPoint x: 322, endPoint y: 65, distance: 165.7
click at [322, 65] on h5 "The project manager often faces conflicts in the team over project decisions. T…" at bounding box center [218, 70] width 211 height 32
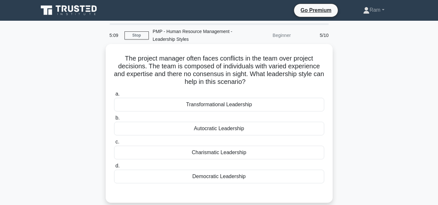
click at [256, 129] on div "Autocratic Leadership" at bounding box center [219, 129] width 210 height 14
click at [114, 120] on input "b. Autocratic Leadership" at bounding box center [114, 118] width 0 height 4
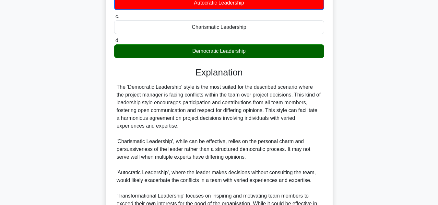
scroll to position [130, 0]
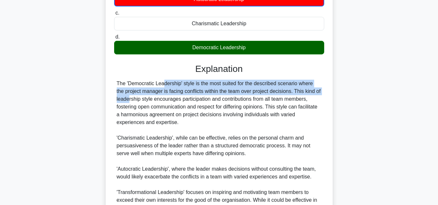
drag, startPoint x: 122, startPoint y: 87, endPoint x: 200, endPoint y: 106, distance: 80.6
click at [283, 91] on div "The 'Democratic Leadership' style is the most suited for the described scenario…" at bounding box center [219, 150] width 205 height 140
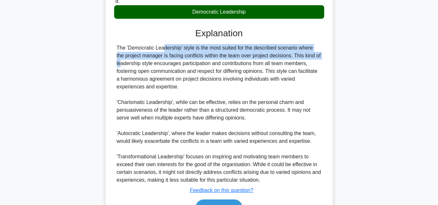
scroll to position [203, 0]
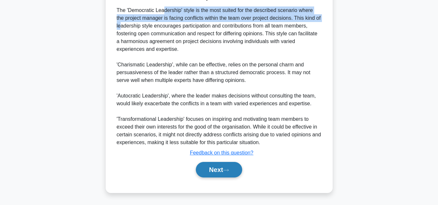
click at [232, 169] on button "Next" at bounding box center [219, 170] width 46 height 16
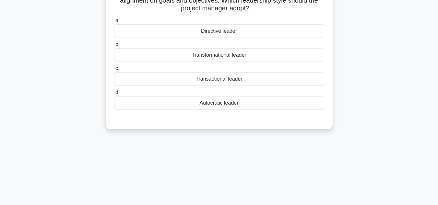
scroll to position [0, 0]
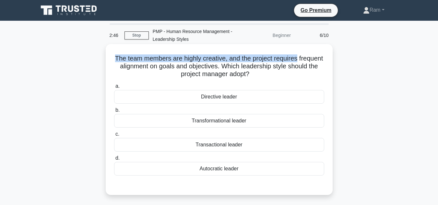
drag, startPoint x: 126, startPoint y: 60, endPoint x: 215, endPoint y: 68, distance: 89.2
click at [327, 58] on div "The team members are highly creative, and the project requires frequent alignme…" at bounding box center [219, 120] width 222 height 146
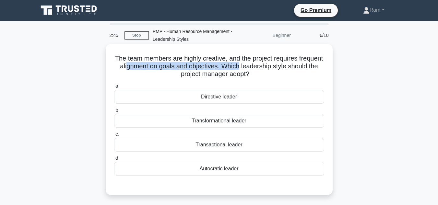
drag, startPoint x: 154, startPoint y: 66, endPoint x: 269, endPoint y: 70, distance: 115.5
click at [269, 66] on h5 "The team members are highly creative, and the project requires frequent alignme…" at bounding box center [218, 66] width 211 height 24
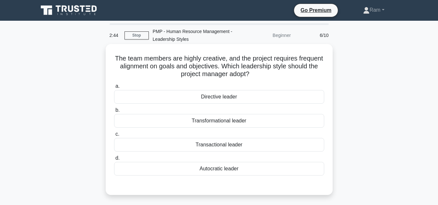
click at [267, 71] on h5 "The team members are highly creative, and the project requires frequent alignme…" at bounding box center [218, 66] width 211 height 24
drag, startPoint x: 247, startPoint y: 59, endPoint x: 318, endPoint y: 61, distance: 71.0
click at [323, 59] on h5 "The team members are highly creative, and the project requires frequent alignme…" at bounding box center [218, 66] width 211 height 24
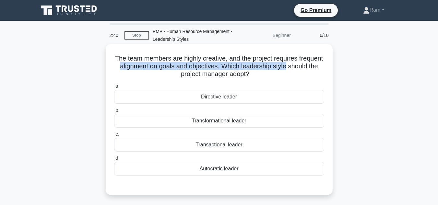
drag, startPoint x: 149, startPoint y: 67, endPoint x: 316, endPoint y: 68, distance: 167.6
click at [326, 68] on div "The team members are highly creative, and the project requires frequent alignme…" at bounding box center [219, 120] width 222 height 146
drag, startPoint x: 174, startPoint y: 75, endPoint x: 274, endPoint y: 79, distance: 100.3
click at [276, 73] on h5 "The team members are highly creative, and the project requires frequent alignme…" at bounding box center [218, 66] width 211 height 24
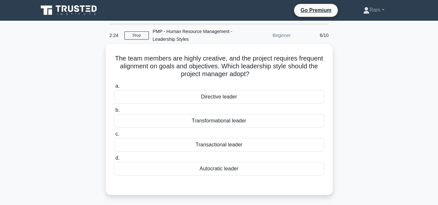
click at [223, 95] on div "Directive leader" at bounding box center [219, 97] width 210 height 14
click at [114, 89] on input "a. Directive leader" at bounding box center [114, 86] width 0 height 4
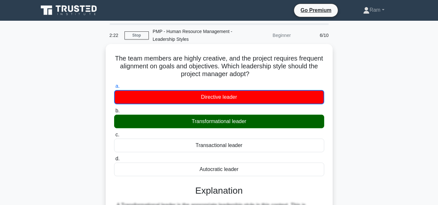
scroll to position [32, 0]
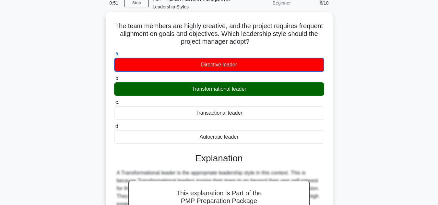
drag, startPoint x: 127, startPoint y: 24, endPoint x: 273, endPoint y: 41, distance: 147.5
click at [273, 41] on h5 "The team members are highly creative, and the project requires frequent alignme…" at bounding box center [218, 34] width 211 height 24
copy h5 "The team members are highly creative, and the project requires frequent alignme…"
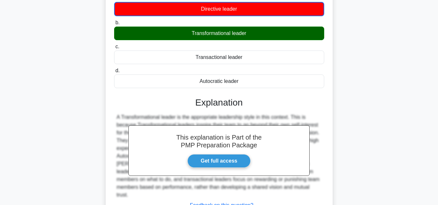
scroll to position [145, 0]
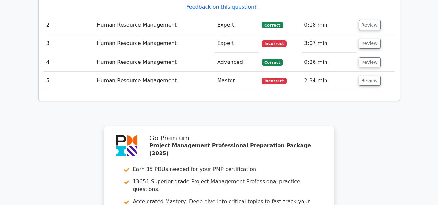
scroll to position [1005, 0]
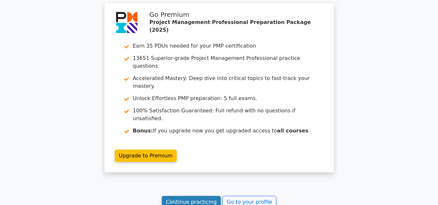
click at [180, 196] on link "Continue practicing" at bounding box center [191, 202] width 59 height 12
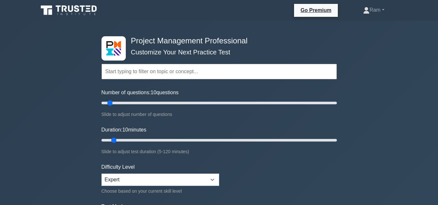
click at [170, 72] on input "text" at bounding box center [218, 72] width 235 height 16
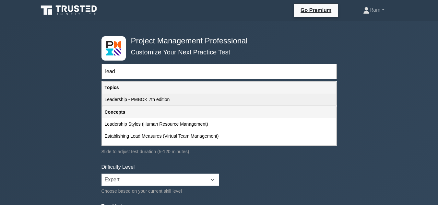
click at [155, 99] on div "Leadership - PMBOK 7th edition" at bounding box center [219, 100] width 234 height 12
type input "Leadership - PMBOK 7th edition"
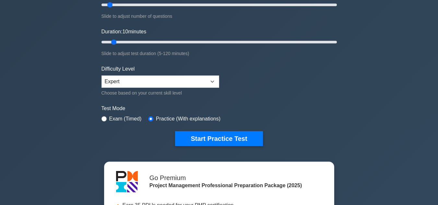
scroll to position [97, 0]
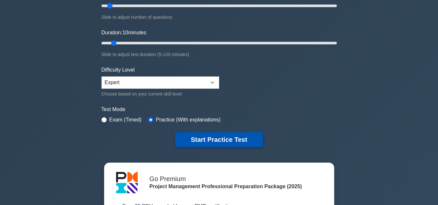
click at [194, 142] on button "Start Practice Test" at bounding box center [219, 139] width 88 height 15
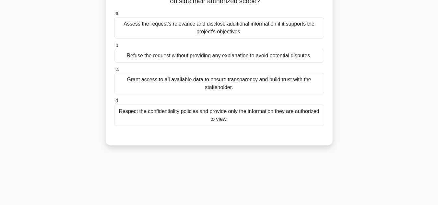
scroll to position [65, 0]
click at [218, 115] on div "Respect the confidentiality policies and provide only the information they are …" at bounding box center [219, 115] width 210 height 21
click at [114, 103] on input "d. Respect the confidentiality policies and provide only the information they a…" at bounding box center [114, 101] width 0 height 4
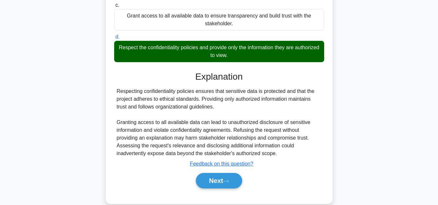
scroll to position [130, 0]
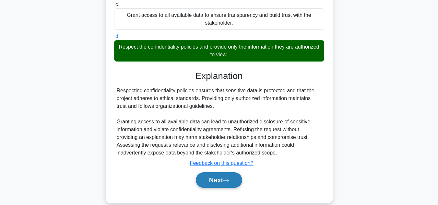
click at [216, 182] on button "Next" at bounding box center [219, 181] width 46 height 16
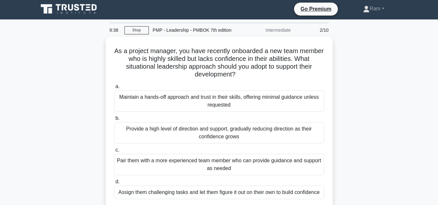
scroll to position [0, 0]
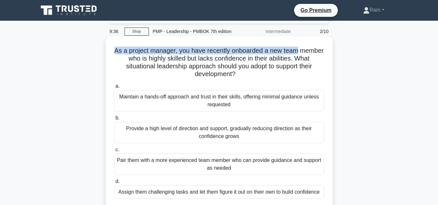
drag, startPoint x: 127, startPoint y: 49, endPoint x: 324, endPoint y: 43, distance: 196.9
click at [324, 43] on div "As a project manager, you have recently onboarded a new team member who is high…" at bounding box center [219, 127] width 222 height 177
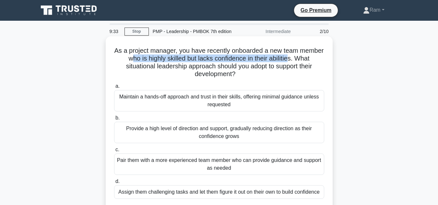
drag, startPoint x: 154, startPoint y: 59, endPoint x: 314, endPoint y: 58, distance: 160.5
click at [314, 58] on h5 "As a project manager, you have recently onboarded a new team member who is high…" at bounding box center [218, 63] width 211 height 32
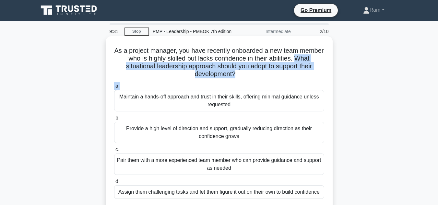
drag, startPoint x: 121, startPoint y: 66, endPoint x: 254, endPoint y: 82, distance: 134.5
click at [255, 84] on div "As a project manager, you have recently onboarded a new team member who is high…" at bounding box center [219, 127] width 222 height 177
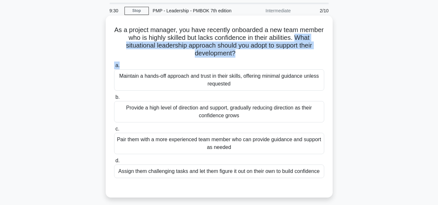
scroll to position [32, 0]
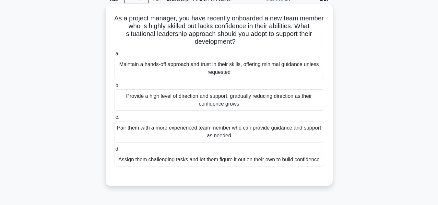
click at [223, 135] on div "Pair them with a more experienced team member who can provide guidance and supp…" at bounding box center [219, 131] width 210 height 21
click at [114, 120] on input "c. Pair them with a more experienced team member who can provide guidance and s…" at bounding box center [114, 117] width 0 height 4
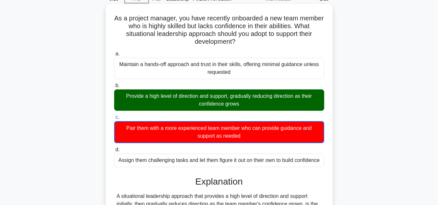
drag, startPoint x: 122, startPoint y: 97, endPoint x: 323, endPoint y: 93, distance: 201.4
click at [325, 91] on div "b. Provide a high level of direction and support, gradually reducing direction …" at bounding box center [219, 96] width 218 height 29
drag, startPoint x: 200, startPoint y: 107, endPoint x: 268, endPoint y: 101, distance: 68.0
click at [268, 101] on div "Provide a high level of direction and support, gradually reducing direction as …" at bounding box center [219, 99] width 210 height 21
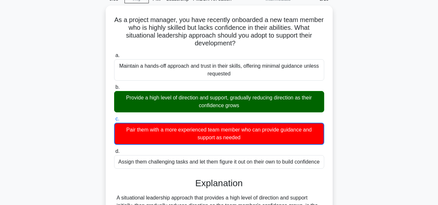
drag, startPoint x: 257, startPoint y: 98, endPoint x: 341, endPoint y: 91, distance: 83.9
click at [360, 87] on div "As a project manager, you have recently onboarded a new team member who is high…" at bounding box center [219, 166] width 370 height 321
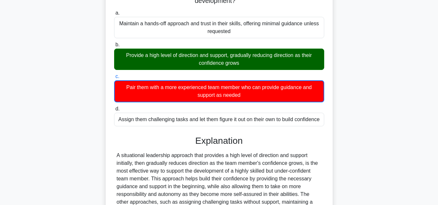
scroll to position [157, 0]
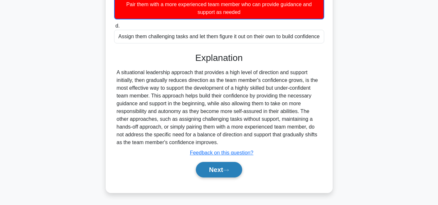
click at [200, 172] on button "Next" at bounding box center [219, 170] width 46 height 16
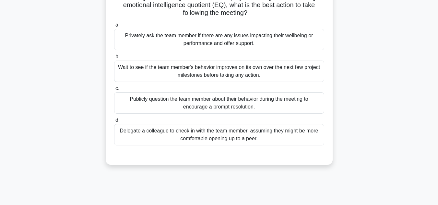
scroll to position [0, 0]
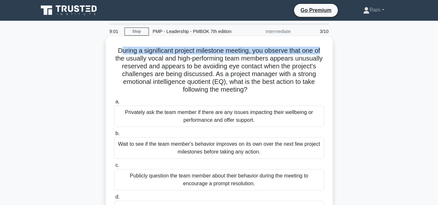
drag, startPoint x: 116, startPoint y: 51, endPoint x: 326, endPoint y: 61, distance: 209.7
click at [338, 48] on div "During a significant project milestone meeting, you observe that one of the usu…" at bounding box center [219, 144] width 370 height 213
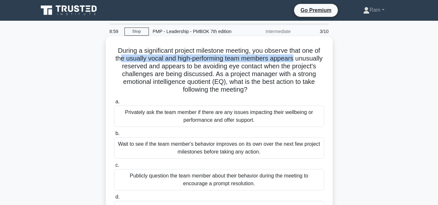
drag, startPoint x: 133, startPoint y: 55, endPoint x: 327, endPoint y: 55, distance: 193.9
click at [327, 55] on div "During a significant project milestone meeting, you observe that one of the usu…" at bounding box center [219, 139] width 222 height 200
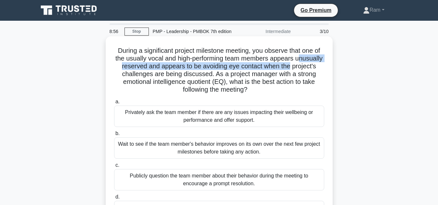
drag, startPoint x: 121, startPoint y: 68, endPoint x: 327, endPoint y: 63, distance: 206.0
click at [327, 63] on div "During a significant project milestone meeting, you observe that one of the usu…" at bounding box center [219, 139] width 222 height 200
drag, startPoint x: 239, startPoint y: 76, endPoint x: 321, endPoint y: 90, distance: 83.4
click at [321, 90] on h5 "During a significant project milestone meeting, you observe that one of the usu…" at bounding box center [218, 70] width 211 height 47
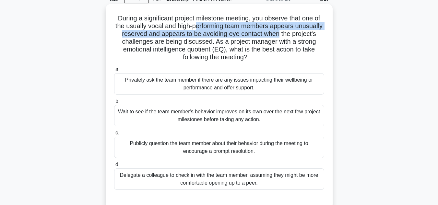
drag, startPoint x: 212, startPoint y: 23, endPoint x: 309, endPoint y: 33, distance: 97.4
click at [309, 33] on h5 "During a significant project milestone meeting, you observe that one of the usu…" at bounding box center [218, 37] width 211 height 47
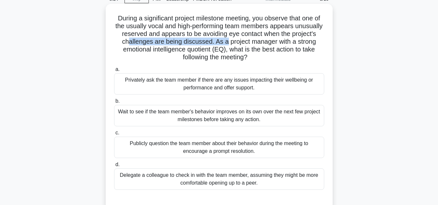
drag, startPoint x: 149, startPoint y: 44, endPoint x: 249, endPoint y: 45, distance: 99.9
click at [249, 45] on h5 "During a significant project milestone meeting, you observe that one of the usu…" at bounding box center [218, 37] width 211 height 47
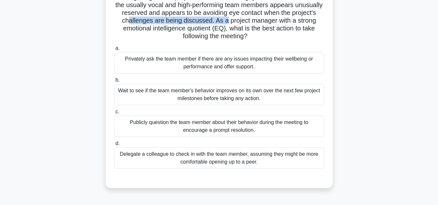
scroll to position [65, 0]
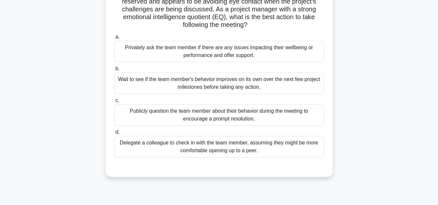
click at [219, 52] on div "Privately ask the team member if there are any issues impacting their wellbeing…" at bounding box center [219, 51] width 210 height 21
click at [114, 39] on input "a. Privately ask the team member if there are any issues impacting their wellbe…" at bounding box center [114, 37] width 0 height 4
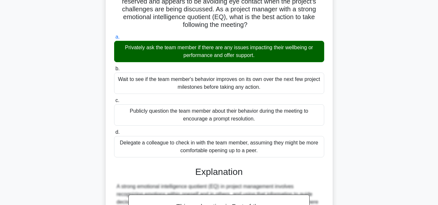
scroll to position [226, 0]
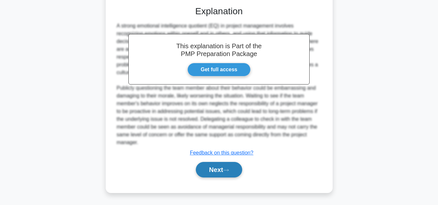
click at [216, 173] on button "Next" at bounding box center [219, 170] width 46 height 16
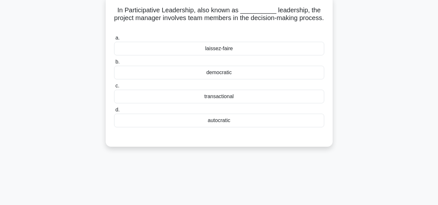
scroll to position [0, 0]
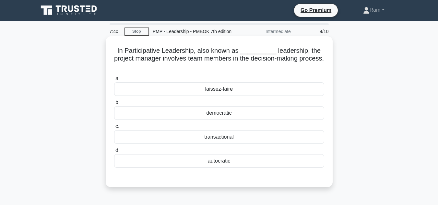
drag, startPoint x: 120, startPoint y: 52, endPoint x: 235, endPoint y: 67, distance: 115.8
click at [235, 67] on h5 "In Participative Leadership, also known as __________ leadership, the project m…" at bounding box center [218, 59] width 211 height 24
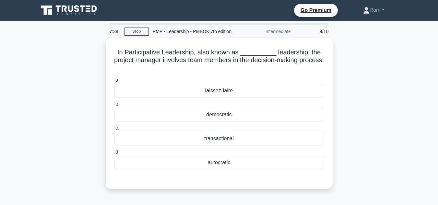
copy h5 "In Participative Leadership, also known as __________ leadership, the project m…"
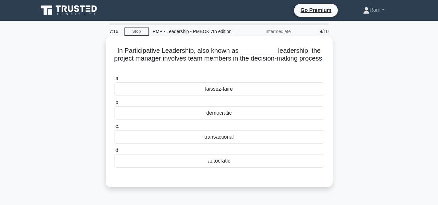
click at [220, 112] on div "democratic" at bounding box center [219, 113] width 210 height 14
click at [114, 105] on input "b. democratic" at bounding box center [114, 103] width 0 height 4
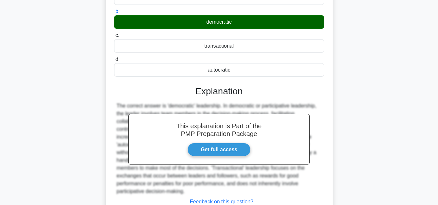
scroll to position [145, 0]
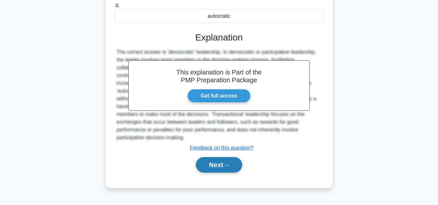
click at [217, 163] on button "Next" at bounding box center [219, 165] width 46 height 16
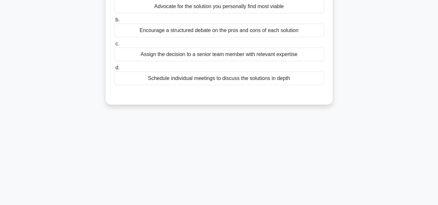
scroll to position [0, 0]
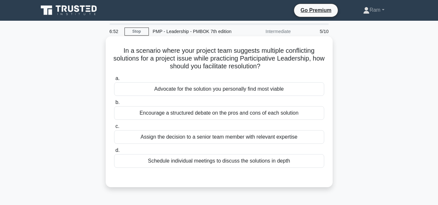
click at [206, 113] on div "Encourage a structured debate on the pros and cons of each solution" at bounding box center [219, 113] width 210 height 14
click at [114, 105] on input "b. Encourage a structured debate on the pros and cons of each solution" at bounding box center [114, 103] width 0 height 4
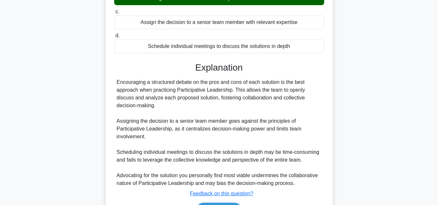
scroll to position [156, 0]
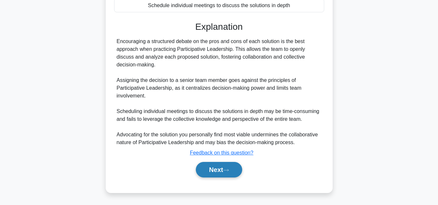
click at [208, 170] on button "Next" at bounding box center [219, 170] width 46 height 16
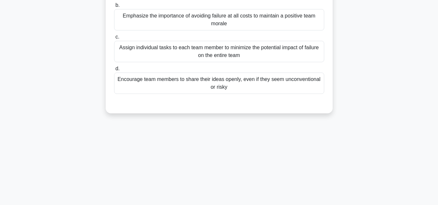
scroll to position [0, 0]
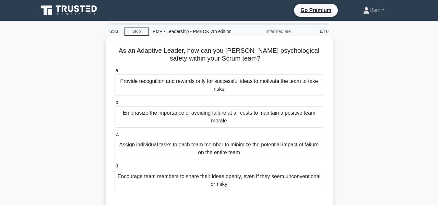
click at [222, 180] on div "Encourage team members to share their ideas openly, even if they seem unconvent…" at bounding box center [219, 180] width 210 height 21
click at [114, 168] on input "d. Encourage team members to share their ideas openly, even if they seem unconv…" at bounding box center [114, 166] width 0 height 4
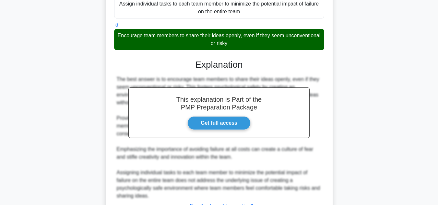
scroll to position [195, 0]
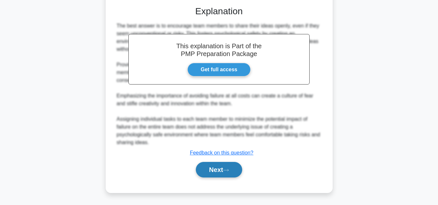
click at [229, 172] on icon at bounding box center [226, 171] width 6 height 4
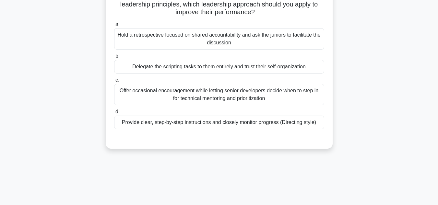
scroll to position [0, 0]
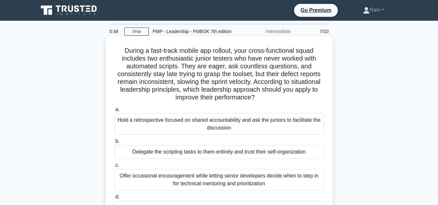
click at [224, 177] on div "Offer occasional encouragement while letting senior developers decide when to s…" at bounding box center [219, 179] width 210 height 21
click at [114, 168] on input "c. Offer occasional encouragement while letting senior developers decide when t…" at bounding box center [114, 165] width 0 height 4
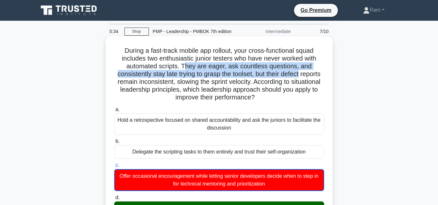
drag, startPoint x: 186, startPoint y: 67, endPoint x: 323, endPoint y: 72, distance: 136.3
click at [323, 72] on h5 "During a fast-track mobile app rollout, your cross-functional squad includes tw…" at bounding box center [218, 74] width 211 height 55
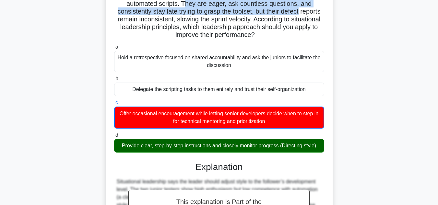
scroll to position [162, 0]
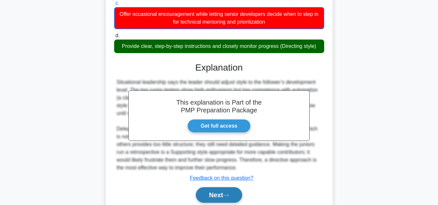
click at [220, 194] on button "Next" at bounding box center [219, 195] width 46 height 16
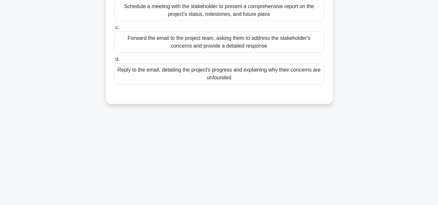
scroll to position [0, 0]
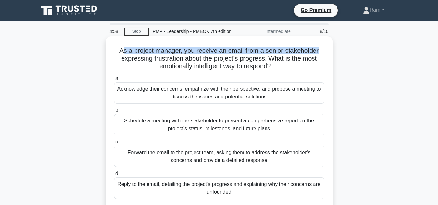
drag, startPoint x: 121, startPoint y: 49, endPoint x: 191, endPoint y: 62, distance: 71.0
click at [322, 48] on h5 "As a project manager, you receive an email from a senior stakeholder expressing…" at bounding box center [218, 59] width 211 height 24
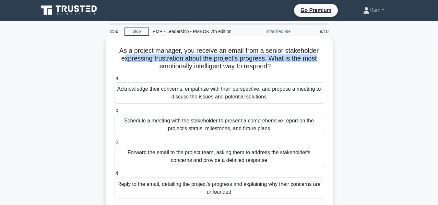
drag, startPoint x: 123, startPoint y: 58, endPoint x: 324, endPoint y: 59, distance: 201.0
click at [324, 59] on h5 "As a project manager, you receive an email from a senior stakeholder expressing…" at bounding box center [218, 59] width 211 height 24
drag, startPoint x: 164, startPoint y: 69, endPoint x: 301, endPoint y: 64, distance: 137.3
click at [301, 64] on h5 "As a project manager, you receive an email from a senior stakeholder expressing…" at bounding box center [218, 59] width 211 height 24
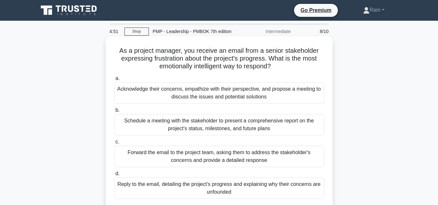
click at [254, 94] on div "Acknowledge their concerns, empathize with their perspective, and propose a mee…" at bounding box center [219, 92] width 210 height 21
click at [244, 89] on div "Acknowledge their concerns, empathize with their perspective, and propose a mee…" at bounding box center [219, 92] width 210 height 21
click at [114, 81] on input "a. Acknowledge their concerns, empathize with their perspective, and propose a …" at bounding box center [114, 79] width 0 height 4
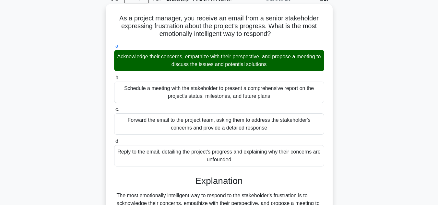
scroll to position [195, 0]
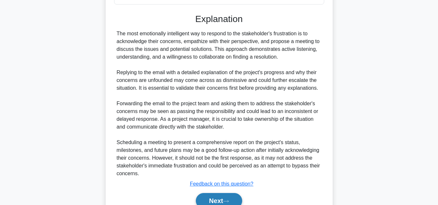
click at [222, 199] on button "Next" at bounding box center [219, 201] width 46 height 16
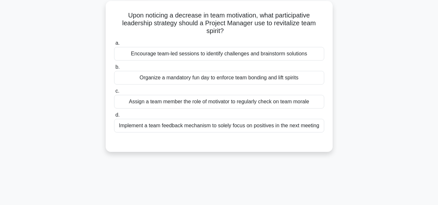
scroll to position [0, 0]
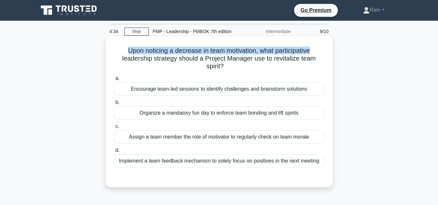
drag, startPoint x: 126, startPoint y: 53, endPoint x: 324, endPoint y: 53, distance: 198.1
click at [324, 53] on h5 "Upon noticing a decrease in team motivation, what participative leadership stra…" at bounding box center [218, 59] width 211 height 24
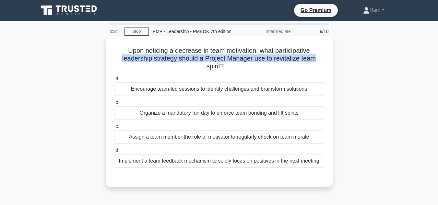
drag, startPoint x: 119, startPoint y: 61, endPoint x: 308, endPoint y: 60, distance: 188.4
click at [320, 59] on h5 "Upon noticing a decrease in team motivation, what participative leadership stra…" at bounding box center [218, 59] width 211 height 24
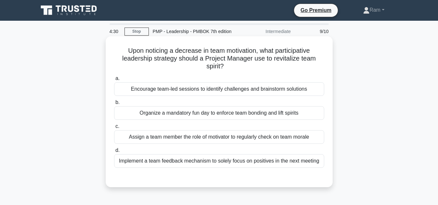
click at [169, 63] on h5 "Upon noticing a decrease in team motivation, what participative leadership stra…" at bounding box center [218, 59] width 211 height 24
drag, startPoint x: 183, startPoint y: 59, endPoint x: 279, endPoint y: 66, distance: 96.5
click at [279, 66] on h5 "Upon noticing a decrease in team motivation, what participative leadership stra…" at bounding box center [218, 59] width 211 height 24
click at [269, 92] on div "Encourage team-led sessions to identify challenges and brainstorm solutions" at bounding box center [219, 89] width 210 height 14
click at [114, 81] on input "a. Encourage team-led sessions to identify challenges and brainstorm solutions" at bounding box center [114, 79] width 0 height 4
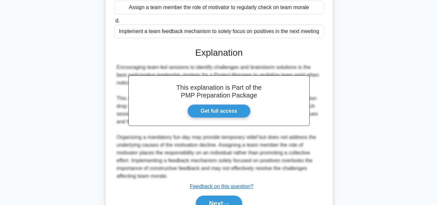
scroll to position [164, 0]
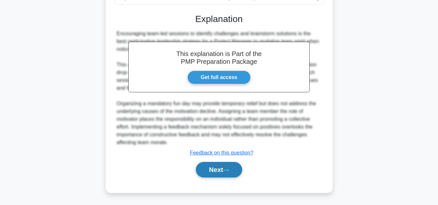
click at [221, 164] on button "Next" at bounding box center [219, 170] width 46 height 16
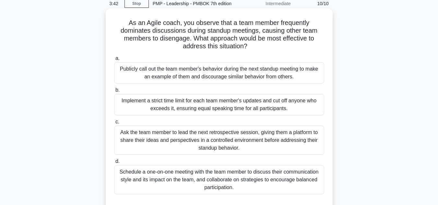
scroll to position [0, 0]
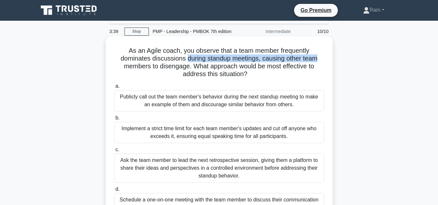
drag, startPoint x: 185, startPoint y: 61, endPoint x: 327, endPoint y: 61, distance: 142.3
click at [327, 61] on div "As an Agile coach, you observe that a team member frequently dominates discussi…" at bounding box center [219, 139] width 222 height 200
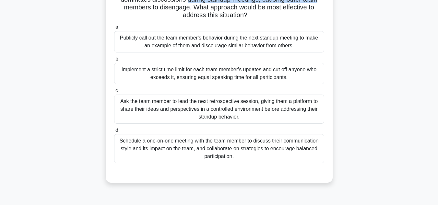
scroll to position [48, 0]
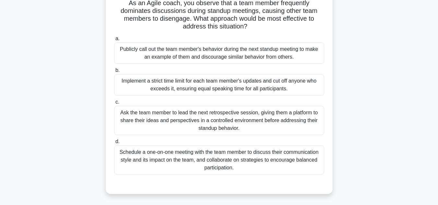
click at [283, 165] on div "Schedule a one-on-one meeting with the team member to discuss their communicati…" at bounding box center [219, 160] width 210 height 29
click at [114, 144] on input "d. Schedule a one-on-one meeting with the team member to discuss their communic…" at bounding box center [114, 142] width 0 height 4
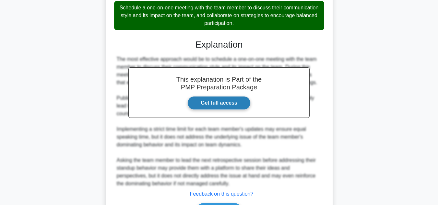
scroll to position [210, 0]
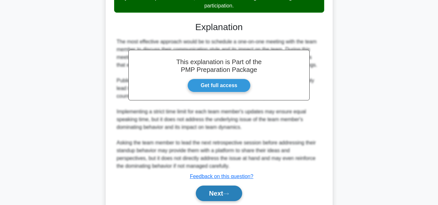
click at [221, 191] on button "Next" at bounding box center [219, 194] width 46 height 16
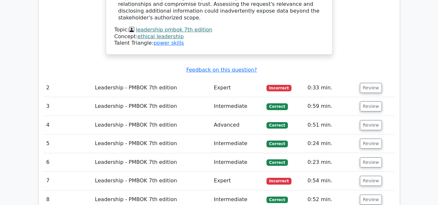
scroll to position [811, 0]
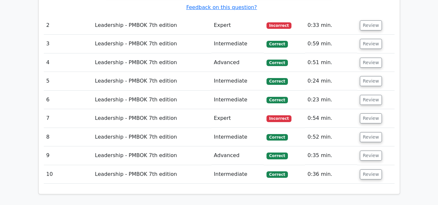
drag, startPoint x: 364, startPoint y: 84, endPoint x: 358, endPoint y: 87, distance: 6.7
click at [364, 113] on button "Review" at bounding box center [371, 118] width 22 height 10
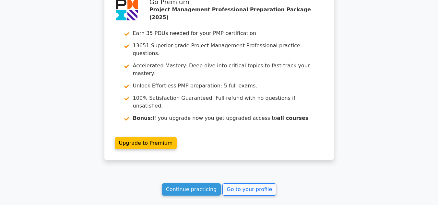
scroll to position [1394, 0]
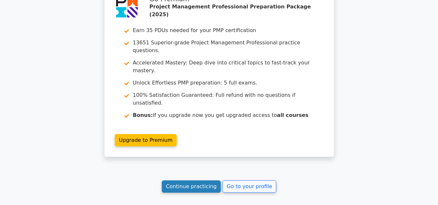
click at [183, 181] on link "Continue practicing" at bounding box center [191, 187] width 59 height 12
